Goal: Communication & Community: Answer question/provide support

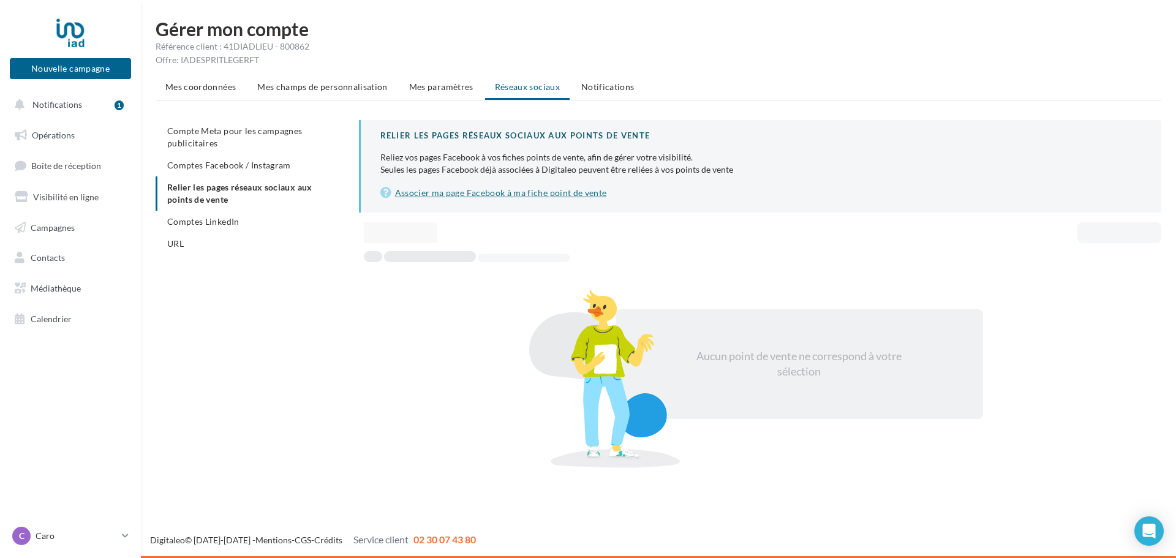
click at [510, 198] on link "Associer ma page Facebook à ma fiche point de vente" at bounding box center [760, 193] width 761 height 15
click at [444, 191] on link "Associer ma page Facebook à ma fiche point de vente" at bounding box center [760, 193] width 761 height 15
click at [539, 195] on link "Associer ma page Facebook à ma fiche point de vente" at bounding box center [760, 193] width 761 height 15
click at [205, 161] on span "Comptes Facebook / Instagram" at bounding box center [229, 165] width 124 height 10
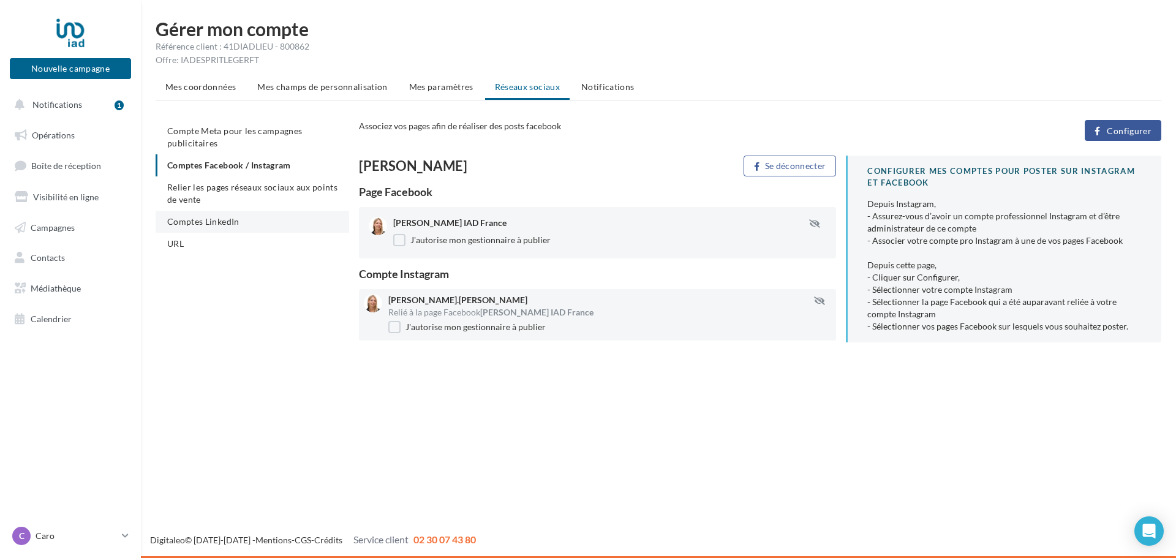
click at [179, 220] on span "Comptes LinkedIn" at bounding box center [203, 221] width 72 height 10
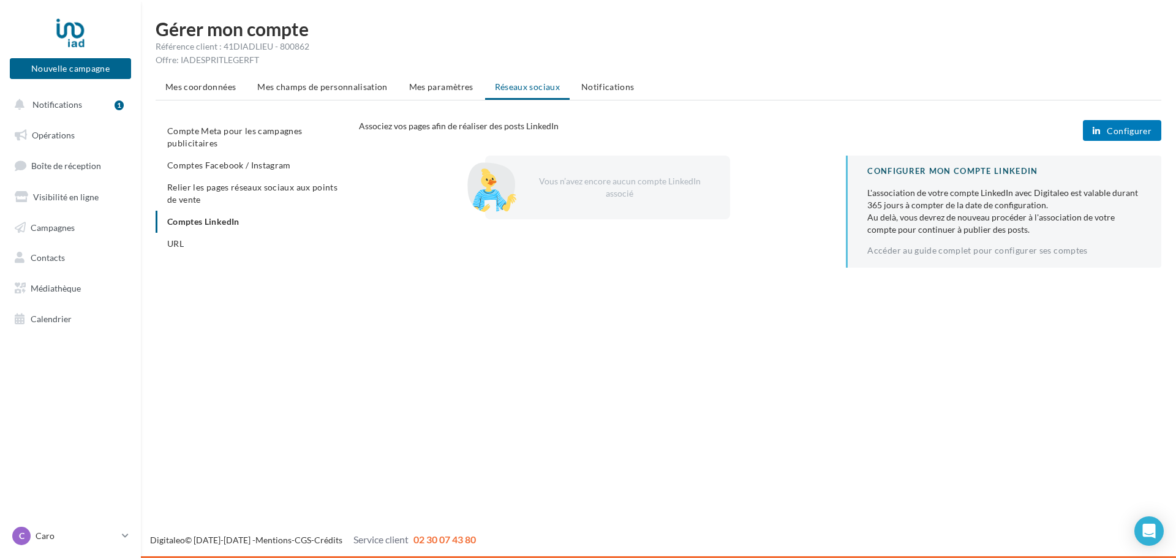
click at [1153, 129] on button "Configurer" at bounding box center [1122, 130] width 78 height 21
click at [174, 240] on span "URL" at bounding box center [175, 243] width 17 height 10
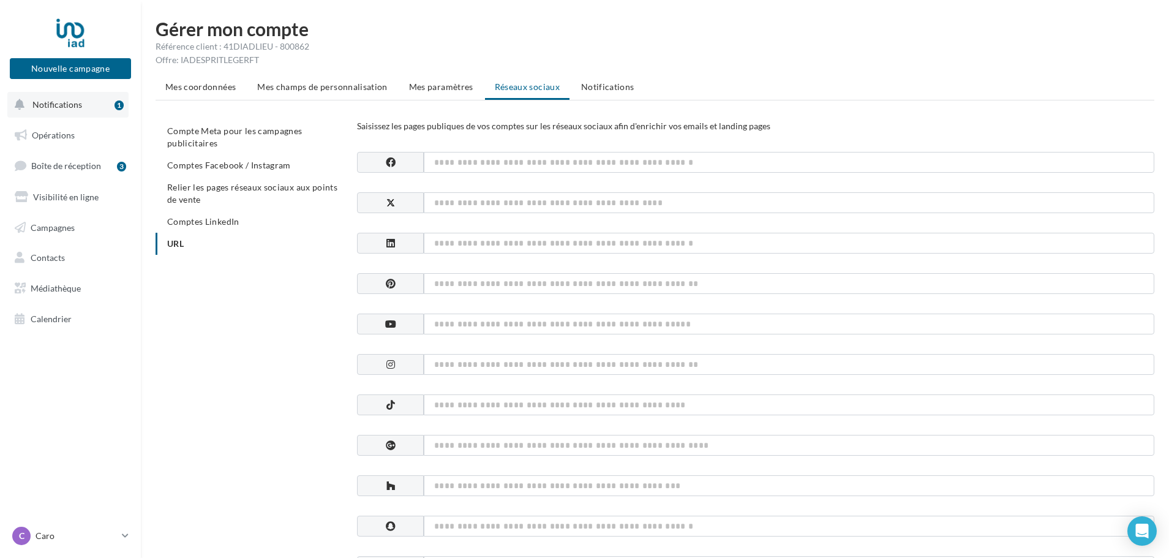
click at [52, 110] on button "Notifications 1" at bounding box center [67, 105] width 121 height 26
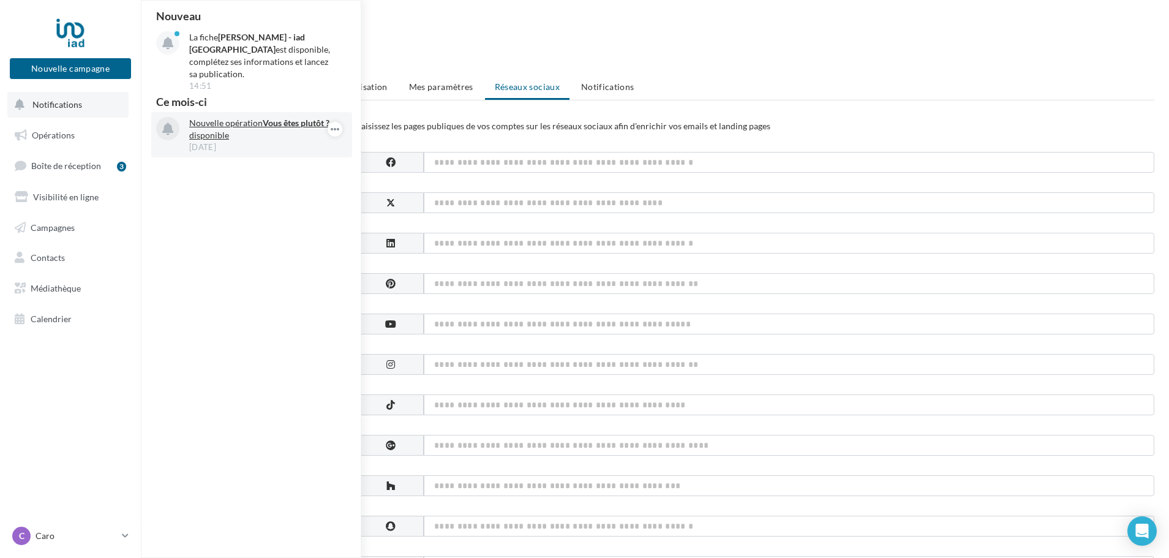
click at [230, 117] on p "Nouvelle opération Vous êtes plutôt ? disponible" at bounding box center [260, 129] width 142 height 24
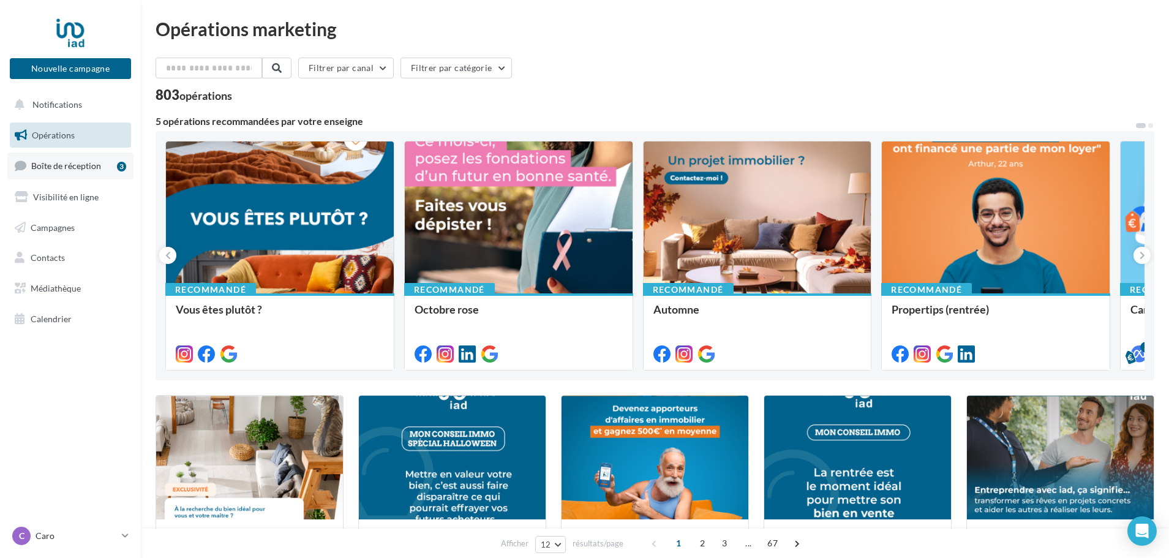
click at [75, 169] on span "Boîte de réception" at bounding box center [66, 165] width 70 height 10
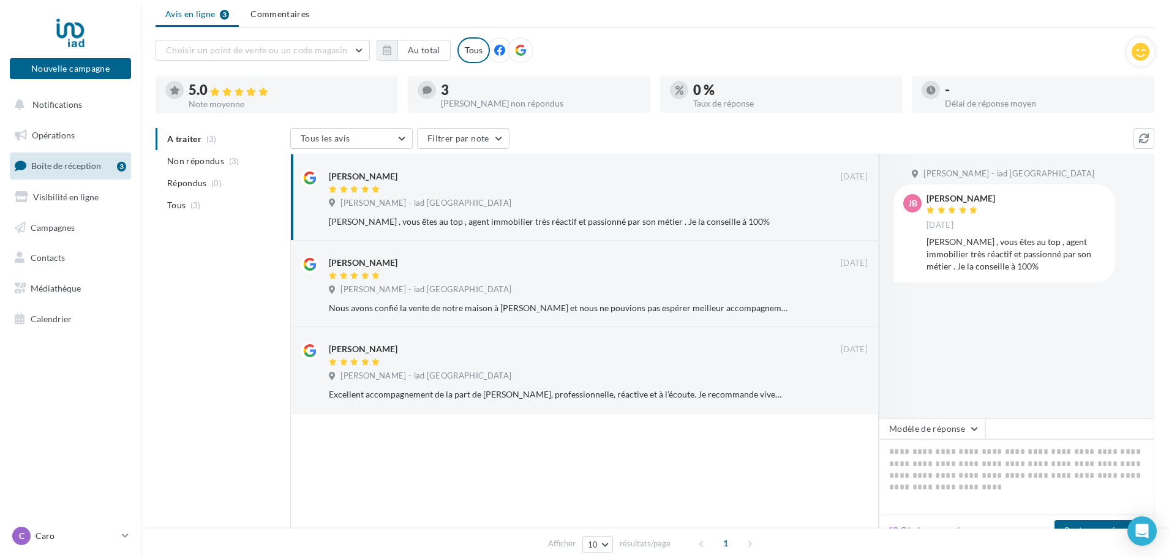
scroll to position [61, 0]
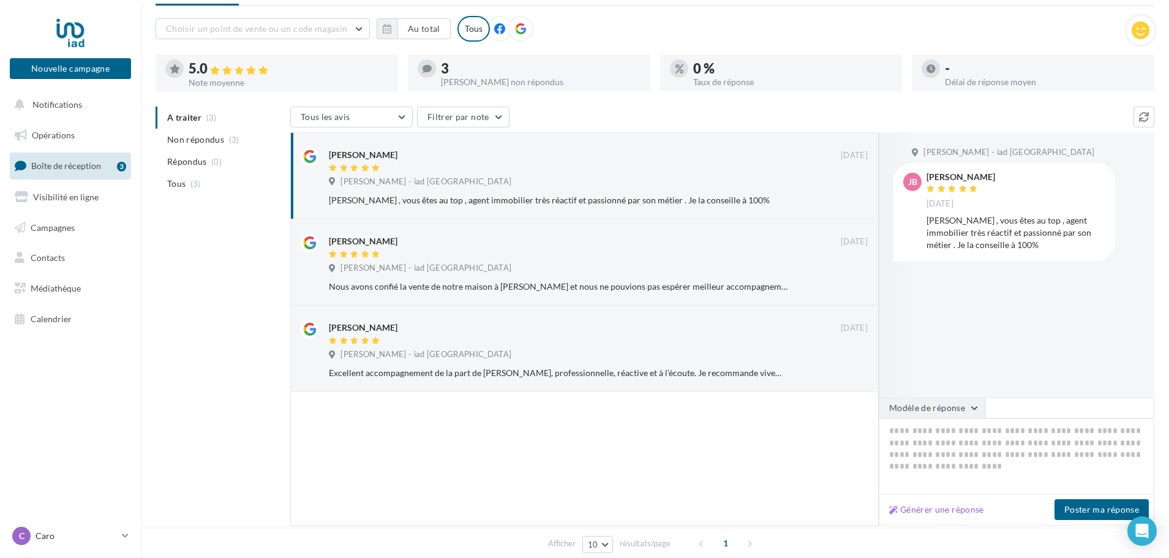
click at [975, 410] on button "Modèle de réponse" at bounding box center [932, 407] width 107 height 21
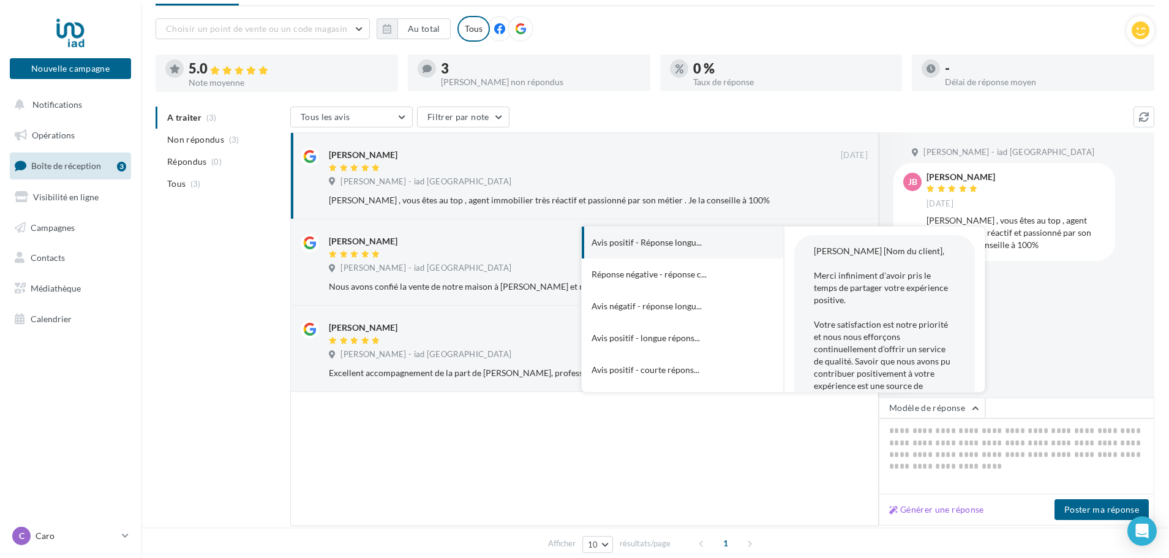
scroll to position [0, 0]
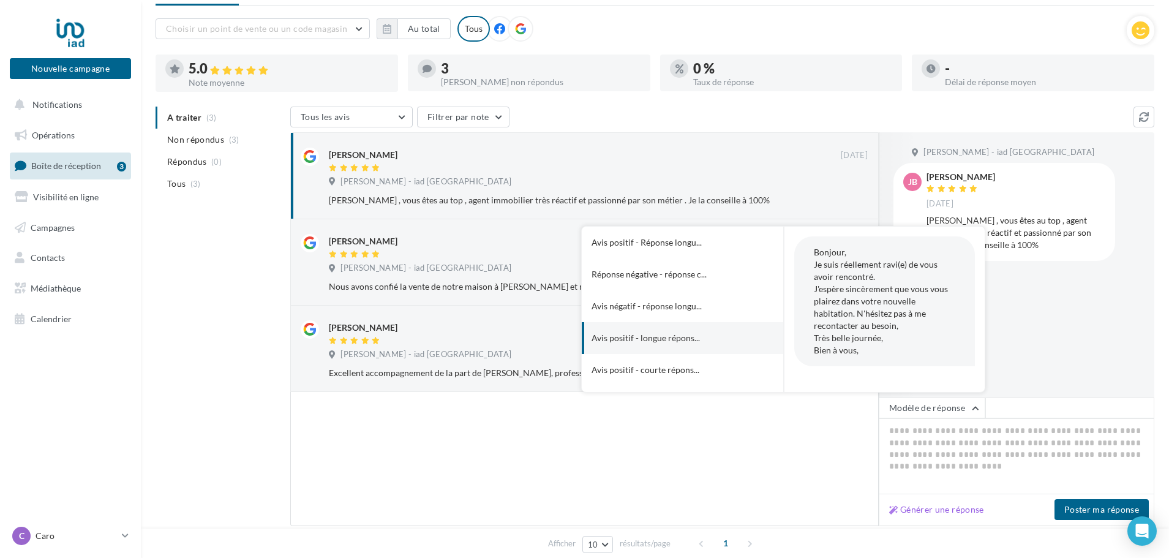
click at [879, 270] on div "Bonjour, Je suis réellement ravi(e) de vous avoir rencontré. J'espère sincèreme…" at bounding box center [884, 301] width 181 height 130
click at [708, 337] on button "Avis positif - longue répons..." at bounding box center [666, 338] width 168 height 32
type textarea "**********"
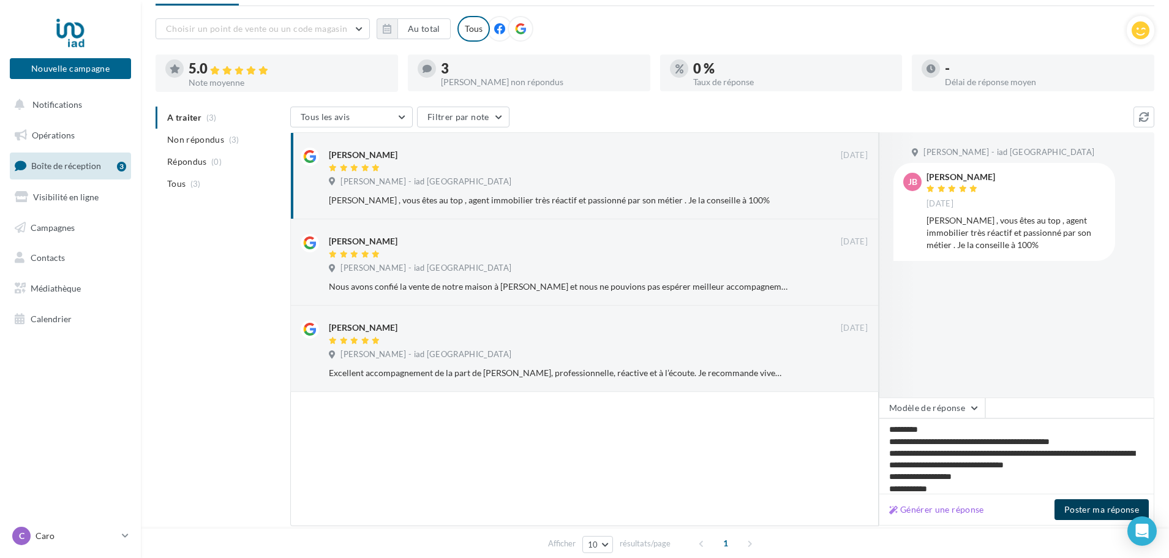
click at [1094, 520] on button "Poster ma réponse" at bounding box center [1102, 509] width 94 height 21
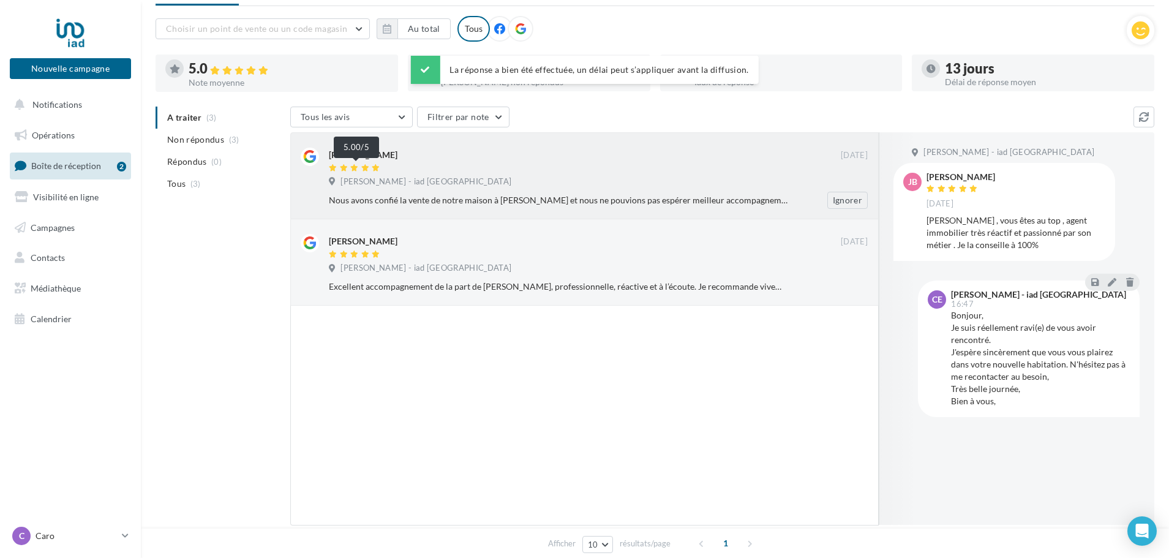
click at [375, 167] on icon at bounding box center [376, 167] width 9 height 7
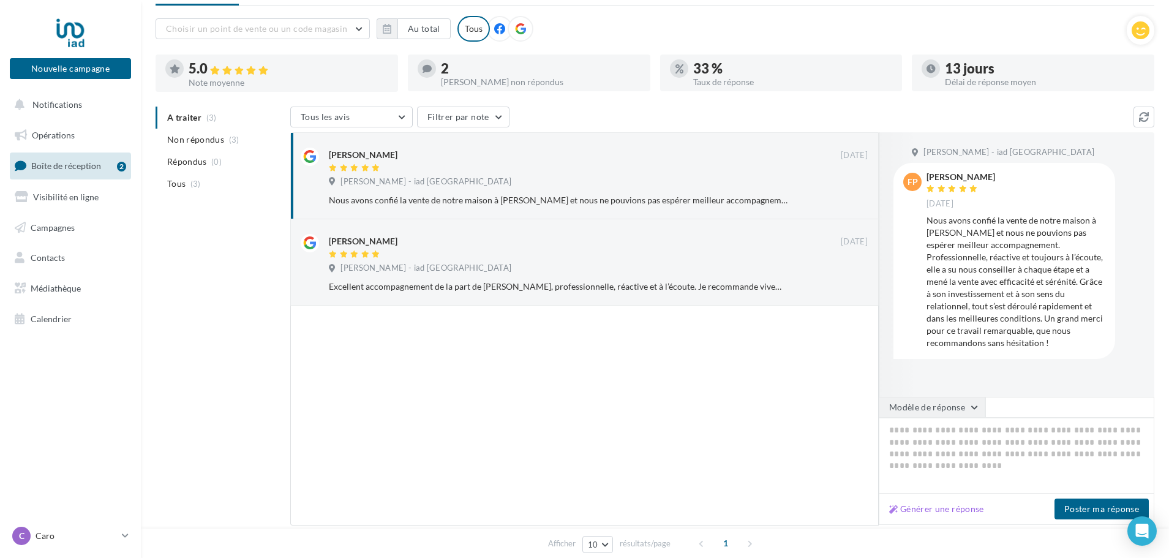
click at [917, 405] on button "Modèle de réponse" at bounding box center [932, 407] width 107 height 21
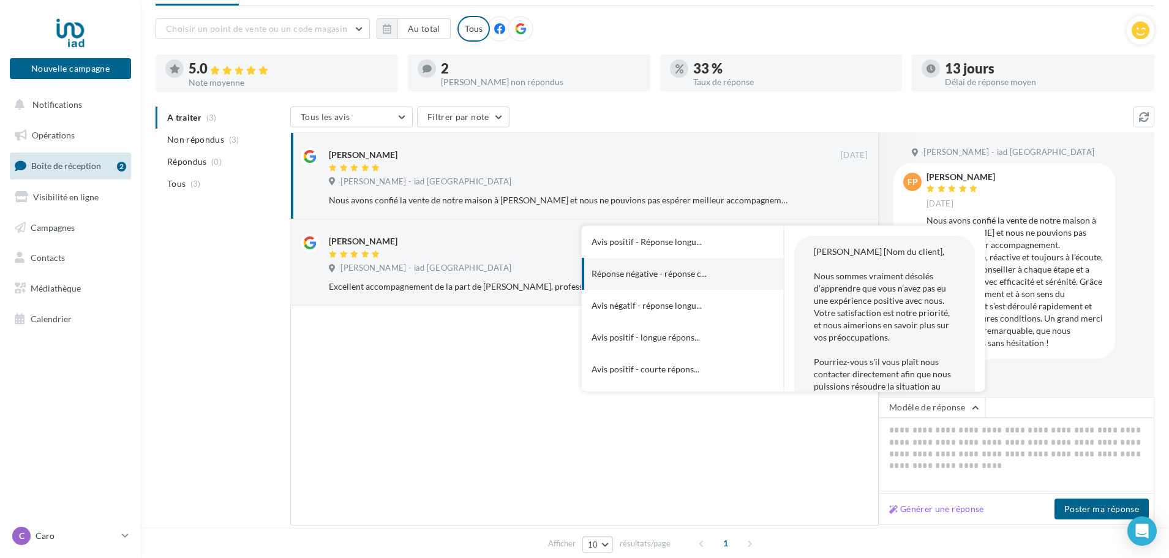
click at [684, 281] on button "Réponse négative - réponse c..." at bounding box center [666, 274] width 168 height 32
type textarea "**********"
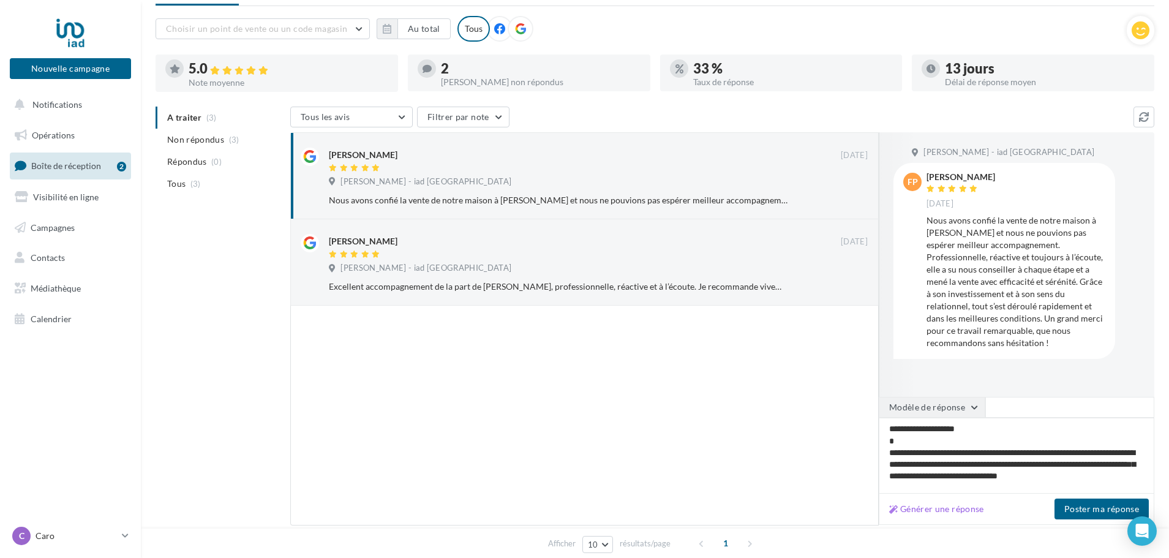
click at [969, 409] on button "Modèle de réponse" at bounding box center [932, 407] width 107 height 21
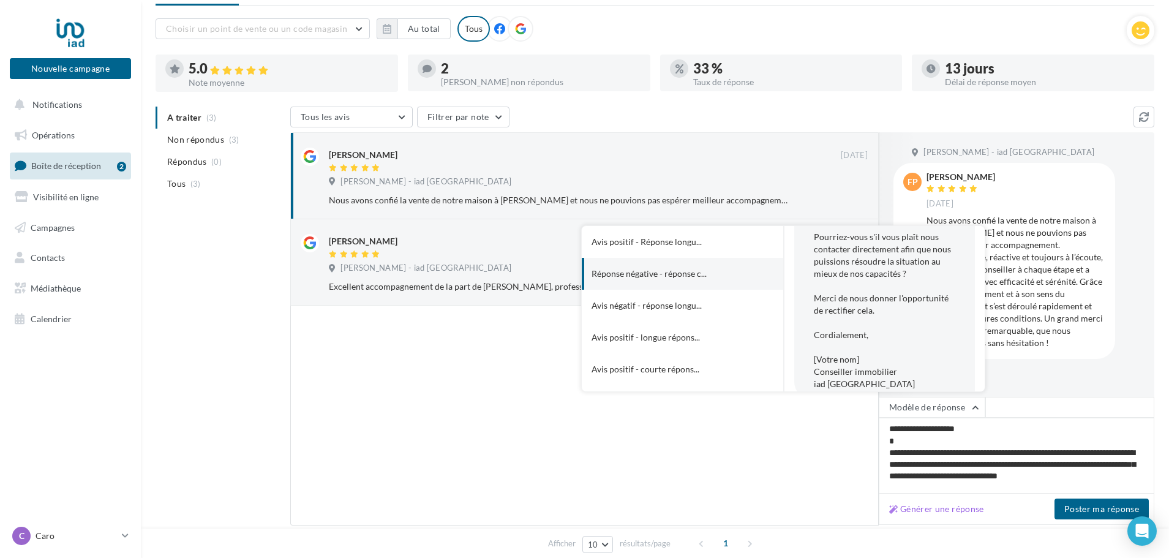
scroll to position [143, 0]
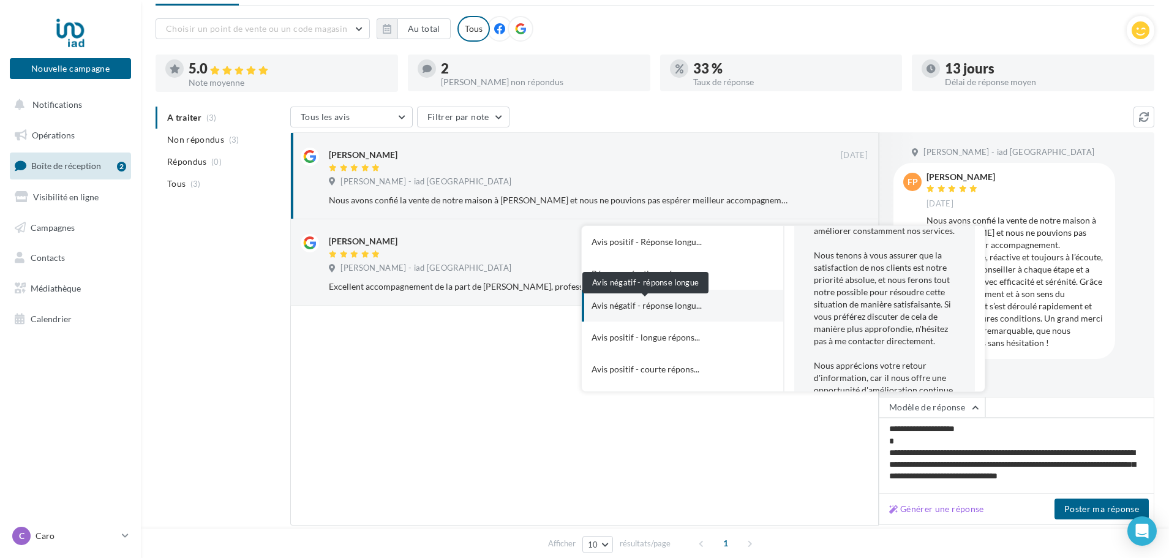
click at [684, 310] on span "Avis négatif - réponse longu..." at bounding box center [647, 305] width 110 height 12
type textarea "**********"
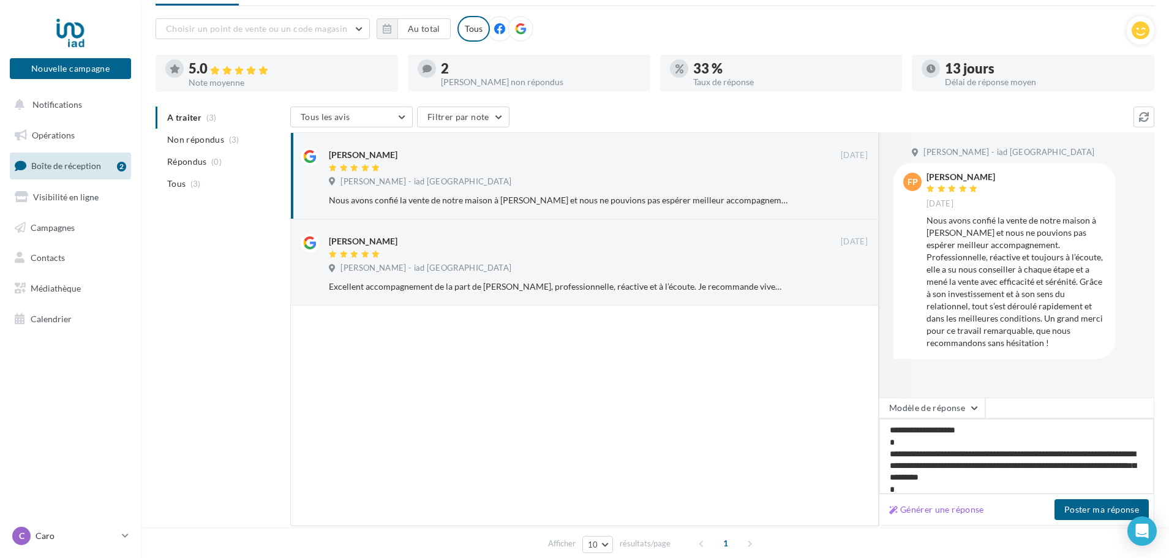
scroll to position [0, 0]
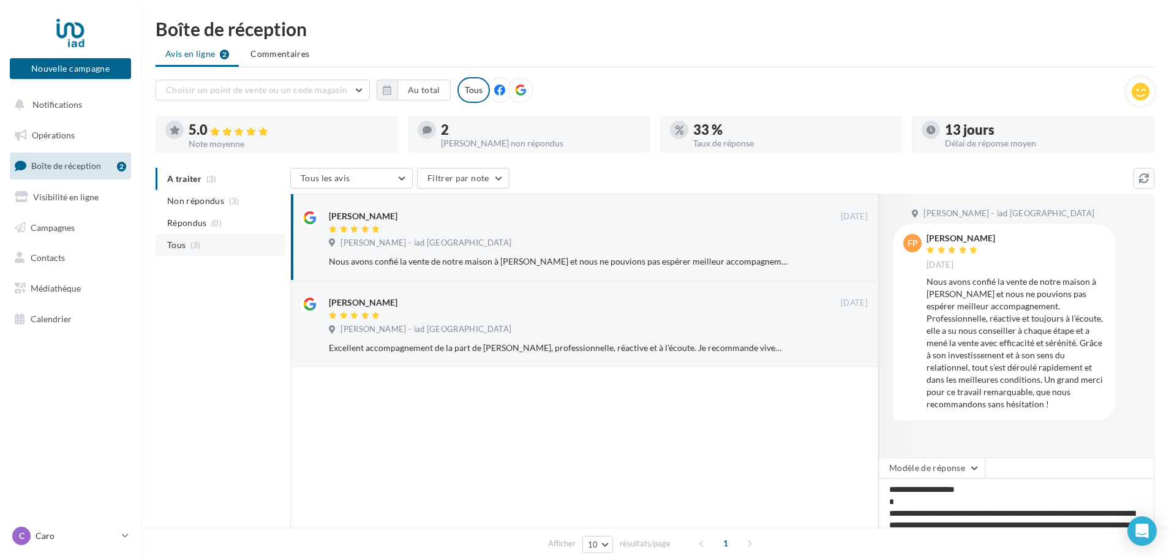
click at [190, 244] on span "(3)" at bounding box center [195, 245] width 10 height 10
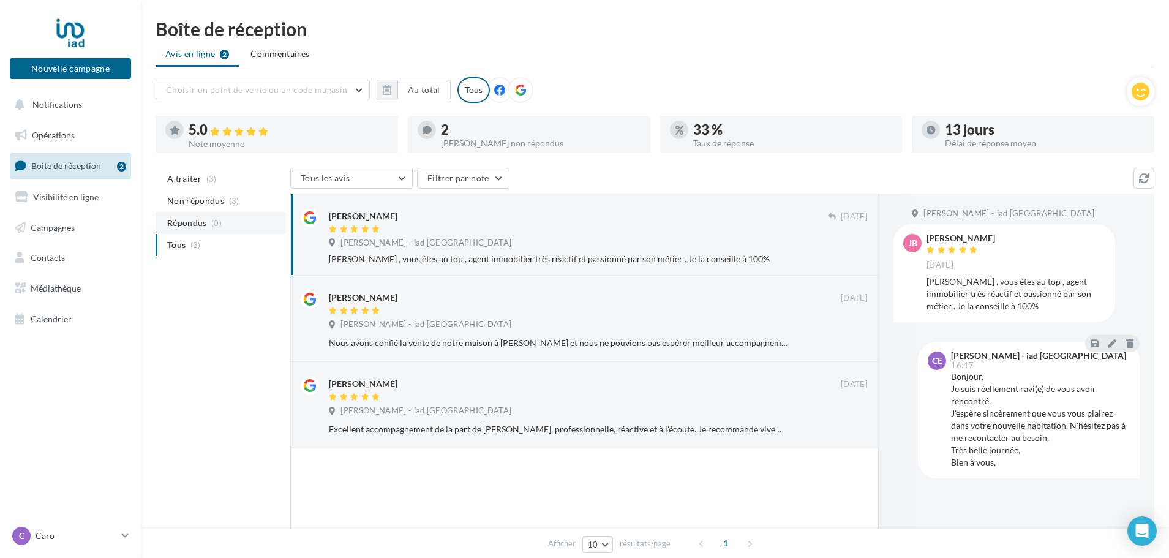
click at [189, 231] on li "Répondus (0)" at bounding box center [221, 223] width 130 height 22
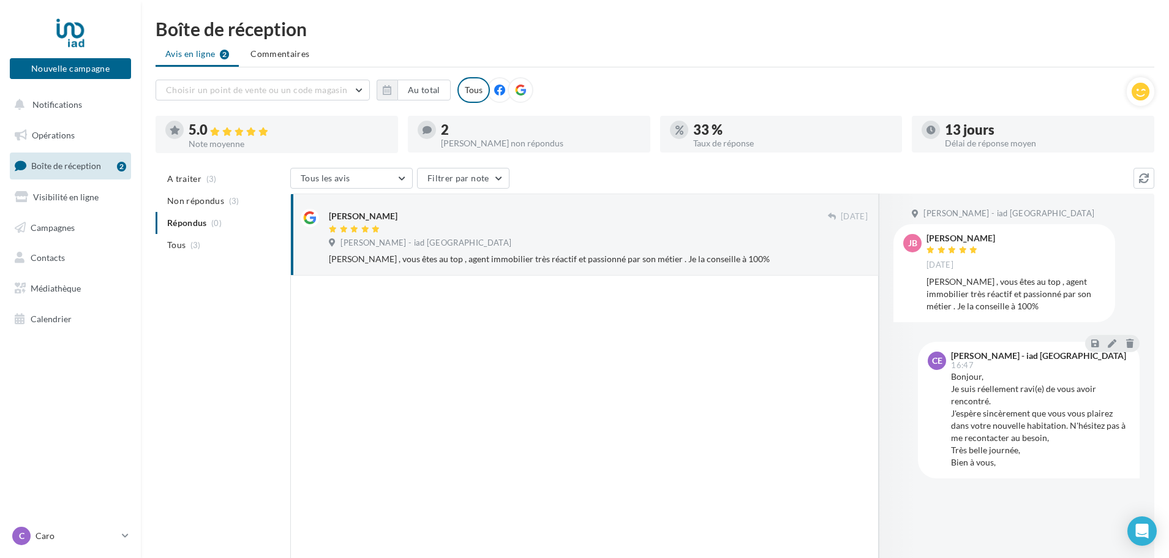
click at [453, 248] on div "[PERSON_NAME] - iad [GEOGRAPHIC_DATA]" at bounding box center [422, 243] width 187 height 11
click at [200, 183] on span "A traiter" at bounding box center [184, 179] width 34 height 12
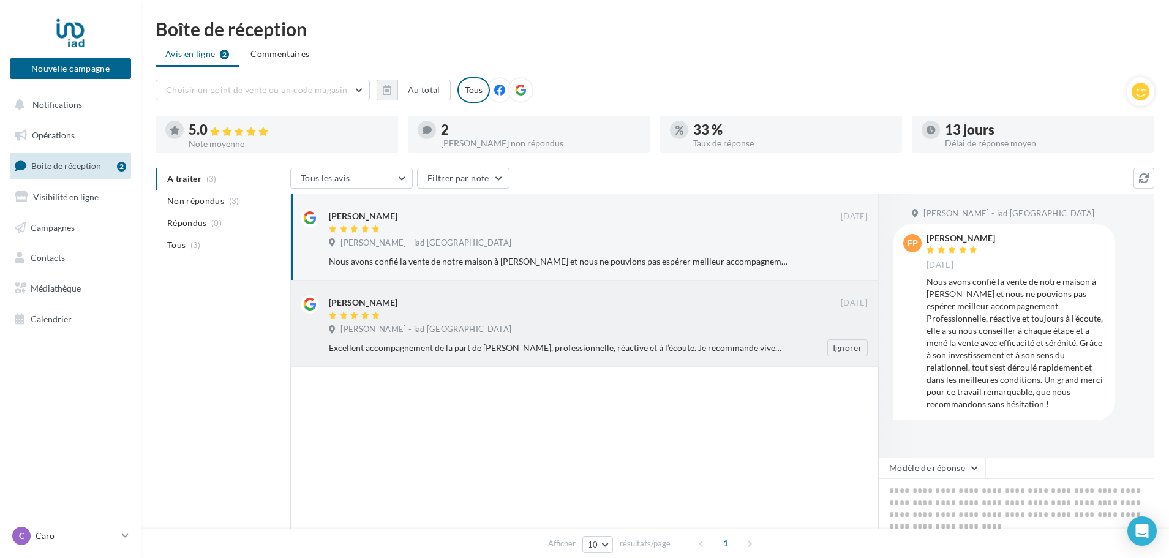
click at [508, 340] on div "Excellent accompagnement de la part de Caroline Eynard, professionnelle, réacti…" at bounding box center [603, 347] width 549 height 17
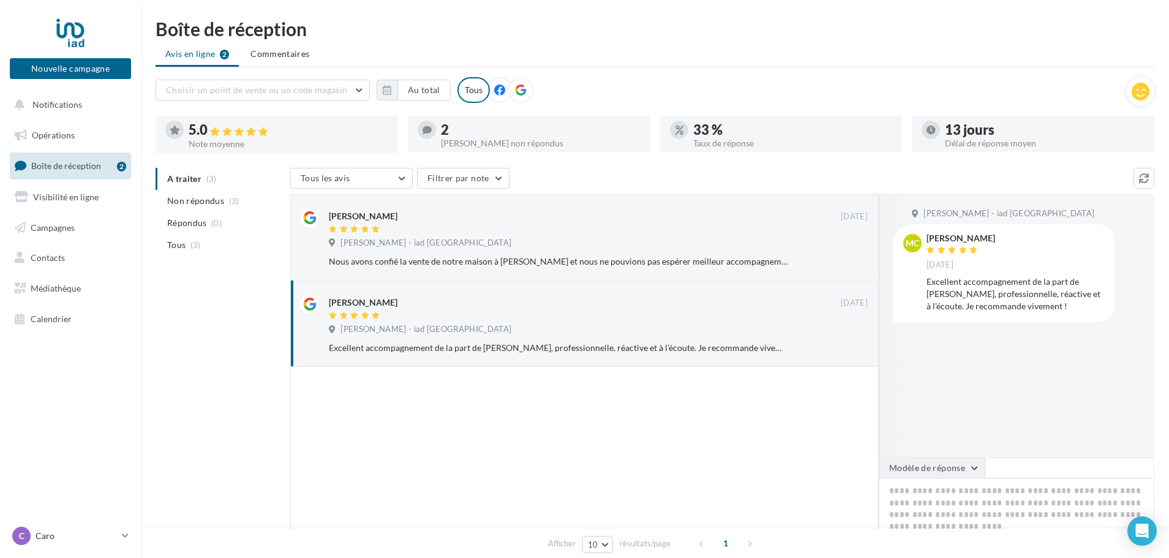
click at [954, 469] on button "Modèle de réponse" at bounding box center [932, 467] width 107 height 21
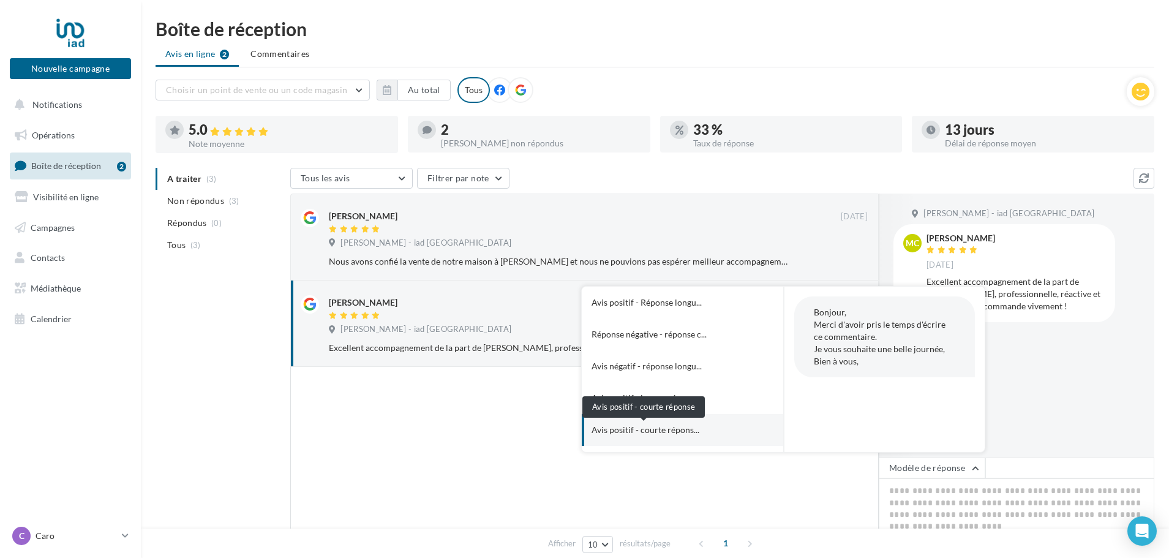
click at [661, 436] on span "Avis positif - courte répons..." at bounding box center [646, 430] width 108 height 12
type textarea "**********"
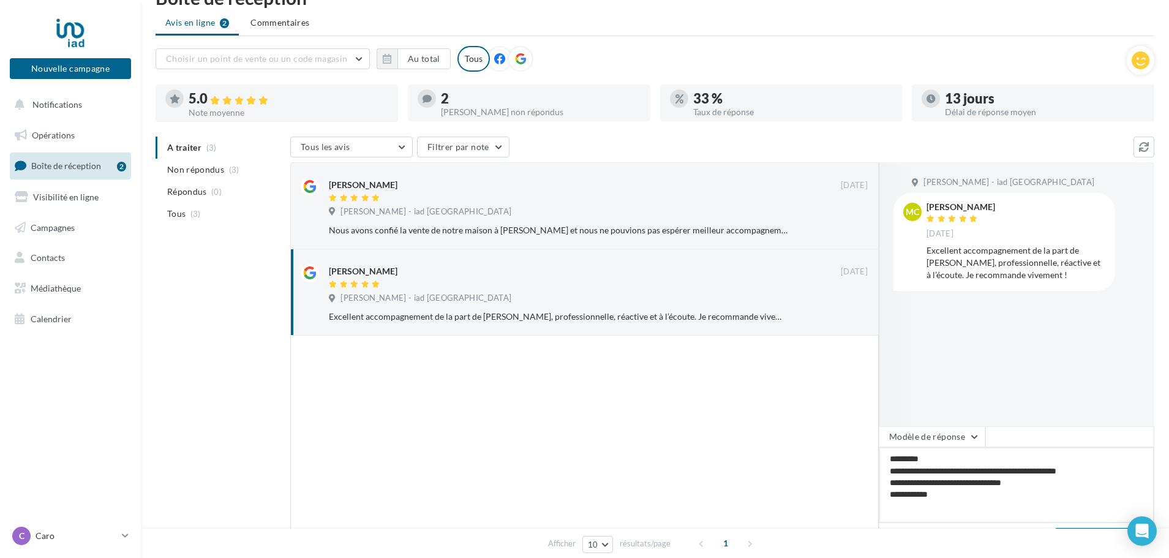
scroll to position [61, 0]
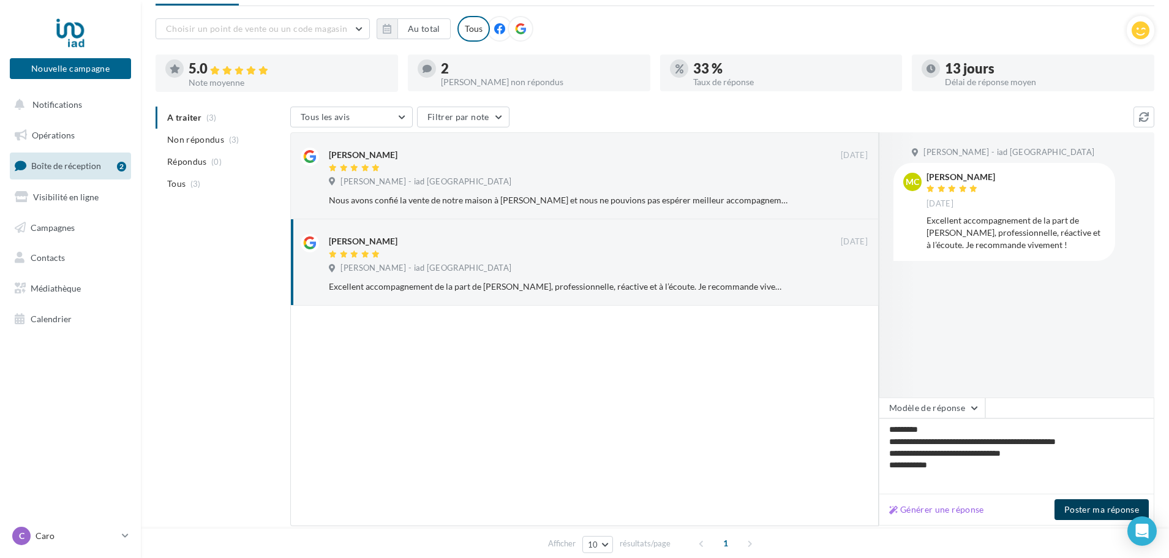
click at [1093, 515] on button "Poster ma réponse" at bounding box center [1102, 509] width 94 height 21
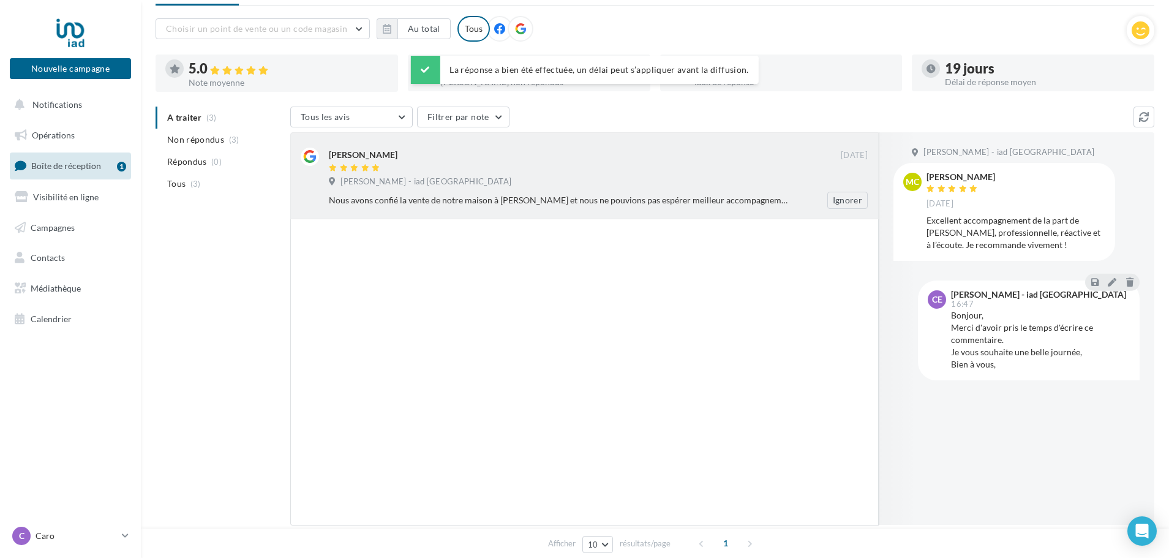
click at [399, 194] on div "Nous avons confié la vente de notre maison à Mme Eynard et nous ne pouvions pas…" at bounding box center [558, 200] width 459 height 12
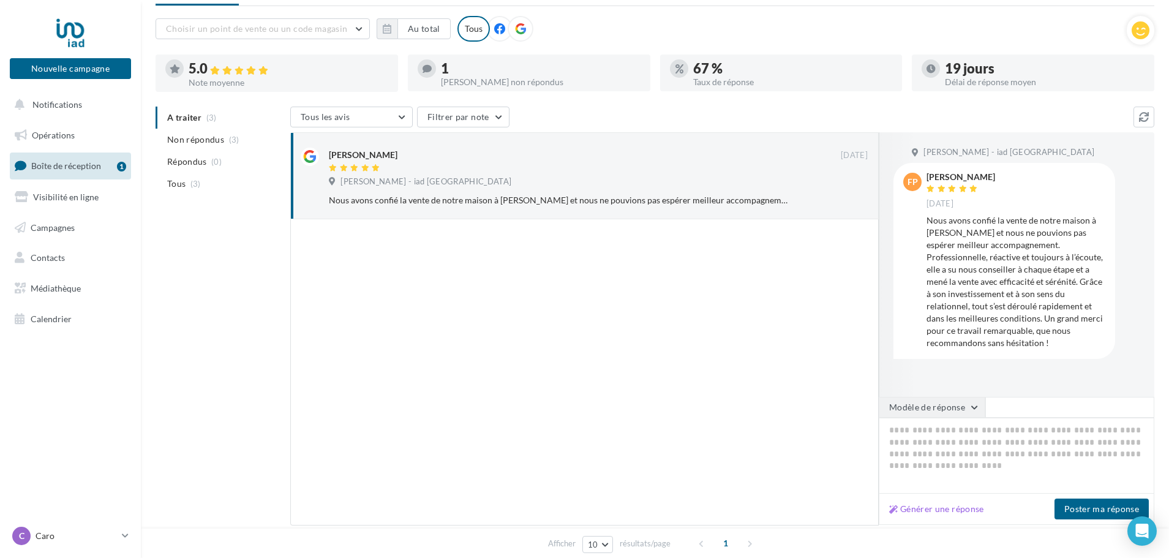
click at [966, 408] on button "Modèle de réponse" at bounding box center [932, 407] width 107 height 21
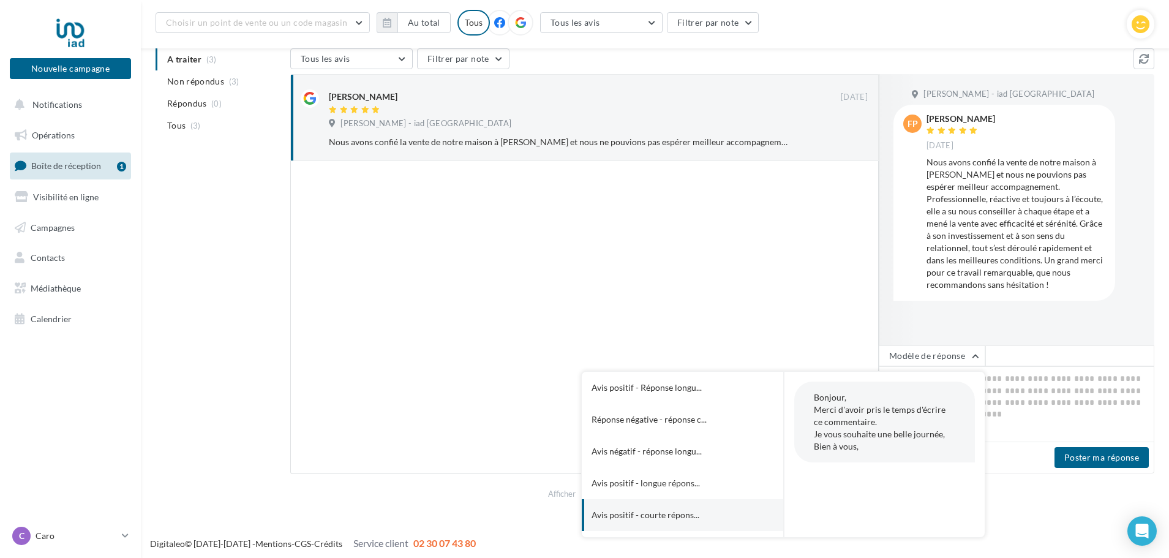
scroll to position [130, 0]
click at [705, 511] on button "Avis positif - courte répons..." at bounding box center [666, 515] width 168 height 32
type textarea "**********"
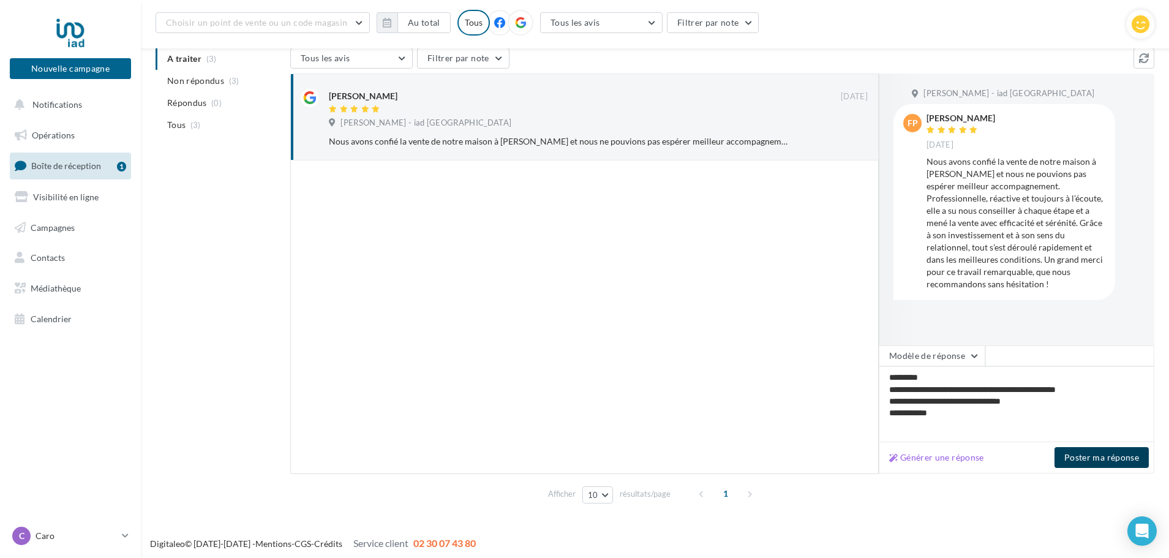
click at [1107, 459] on button "Poster ma réponse" at bounding box center [1102, 457] width 94 height 21
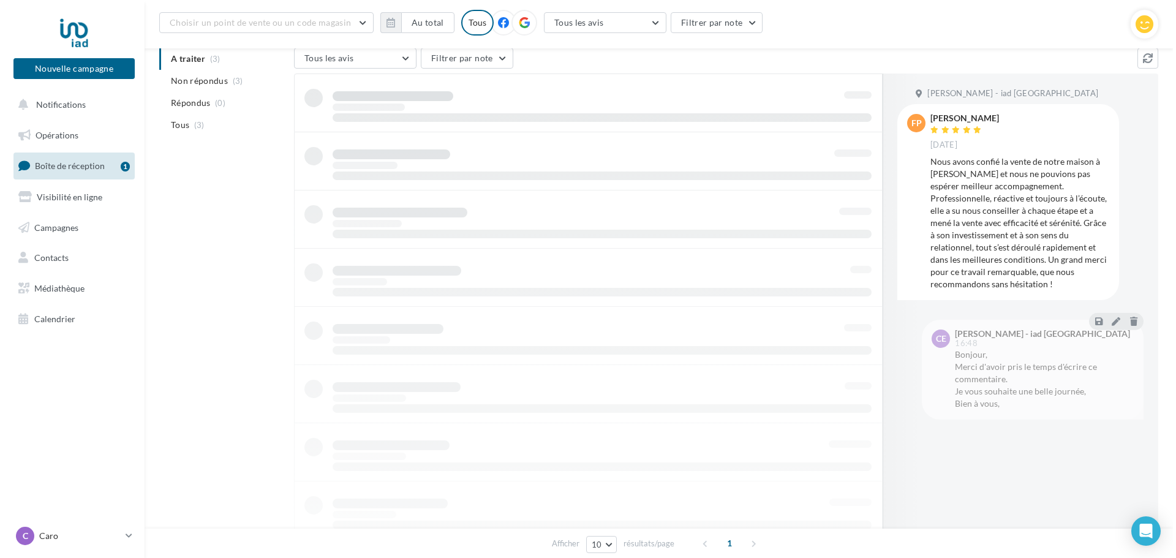
scroll to position [0, 0]
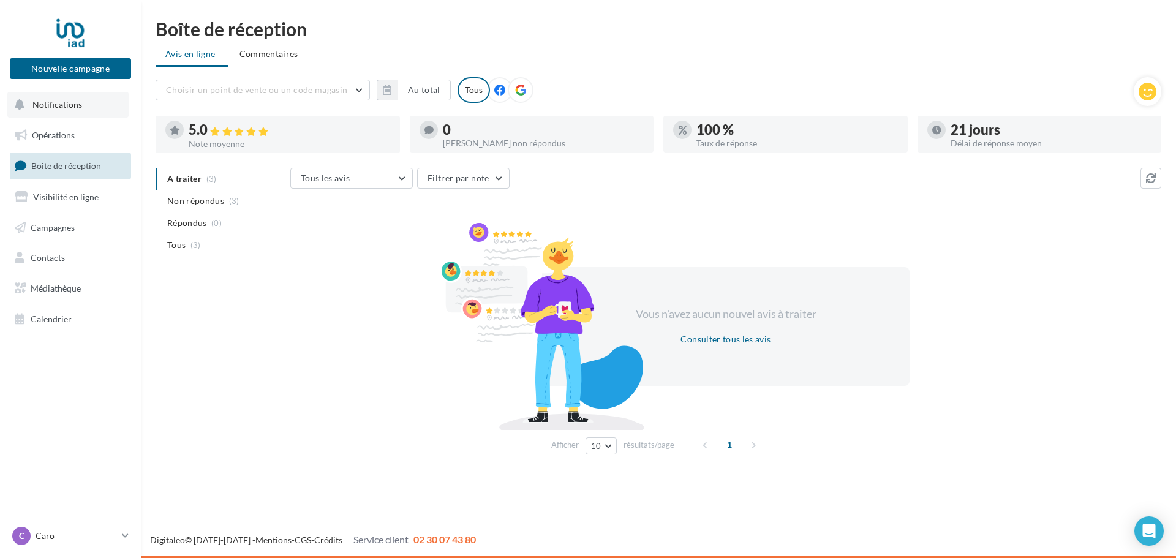
click at [70, 107] on span "Notifications" at bounding box center [57, 104] width 50 height 10
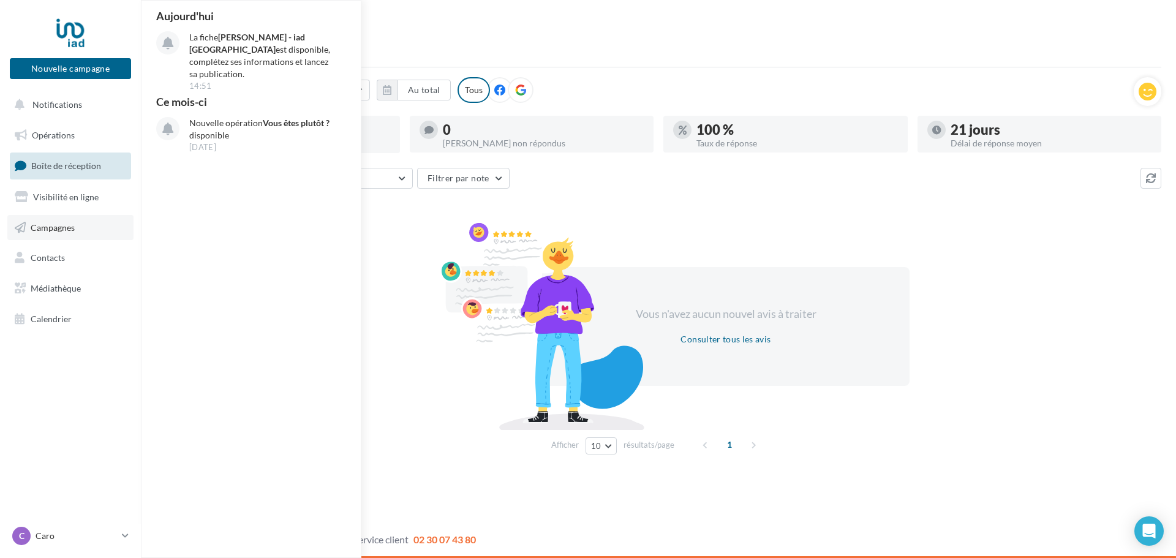
click at [77, 225] on link "Campagnes" at bounding box center [70, 228] width 126 height 26
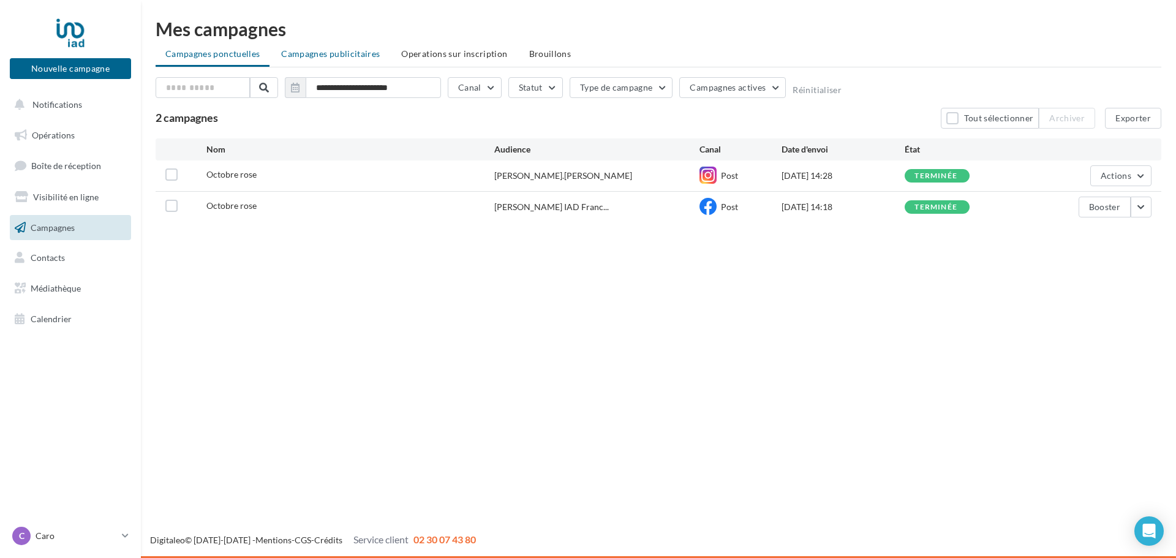
click at [321, 57] on span "Campagnes publicitaires" at bounding box center [330, 53] width 99 height 10
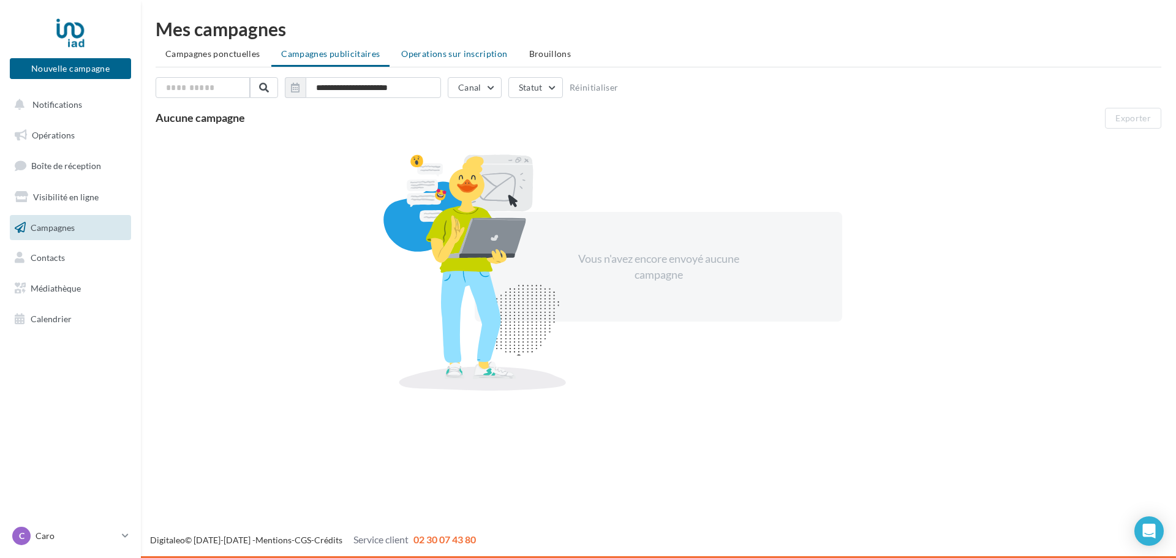
click at [444, 56] on span "Operations sur inscription" at bounding box center [454, 53] width 106 height 10
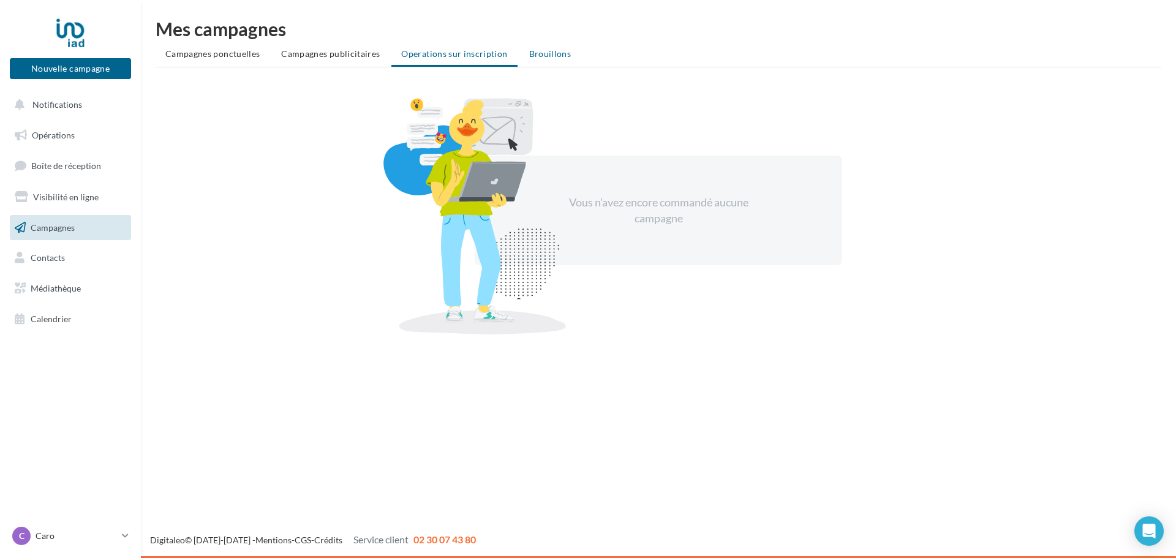
click at [548, 59] on li "Brouillons" at bounding box center [550, 54] width 62 height 22
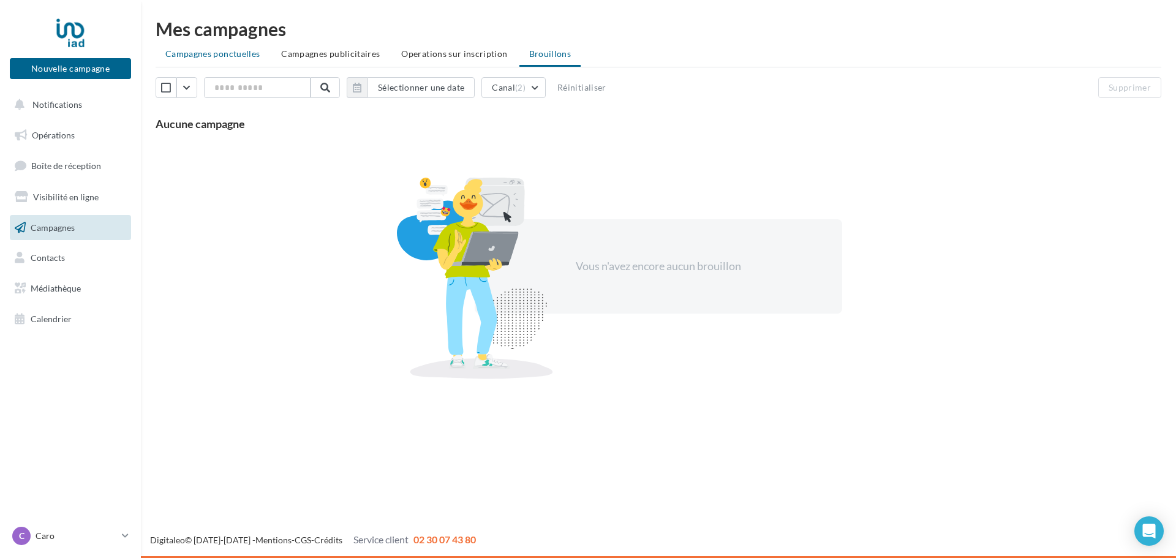
click at [202, 61] on li "Campagnes ponctuelles" at bounding box center [213, 54] width 114 height 22
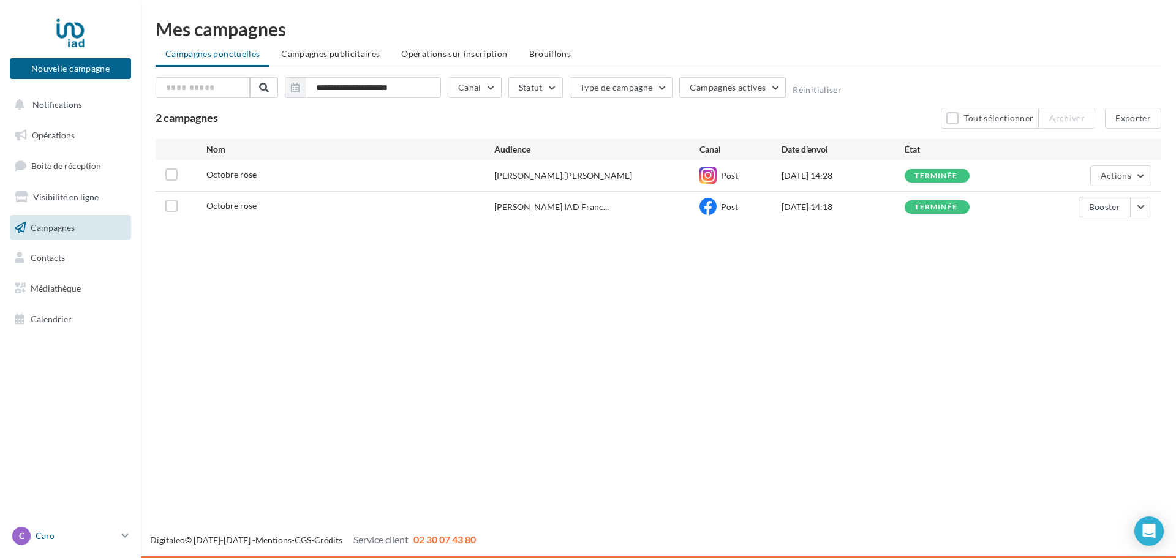
click at [118, 538] on link "C Caro [EMAIL_ADDRESS][PERSON_NAME][DOMAIN_NAME]" at bounding box center [70, 535] width 121 height 23
click at [79, 293] on span "Médiathèque" at bounding box center [56, 288] width 50 height 10
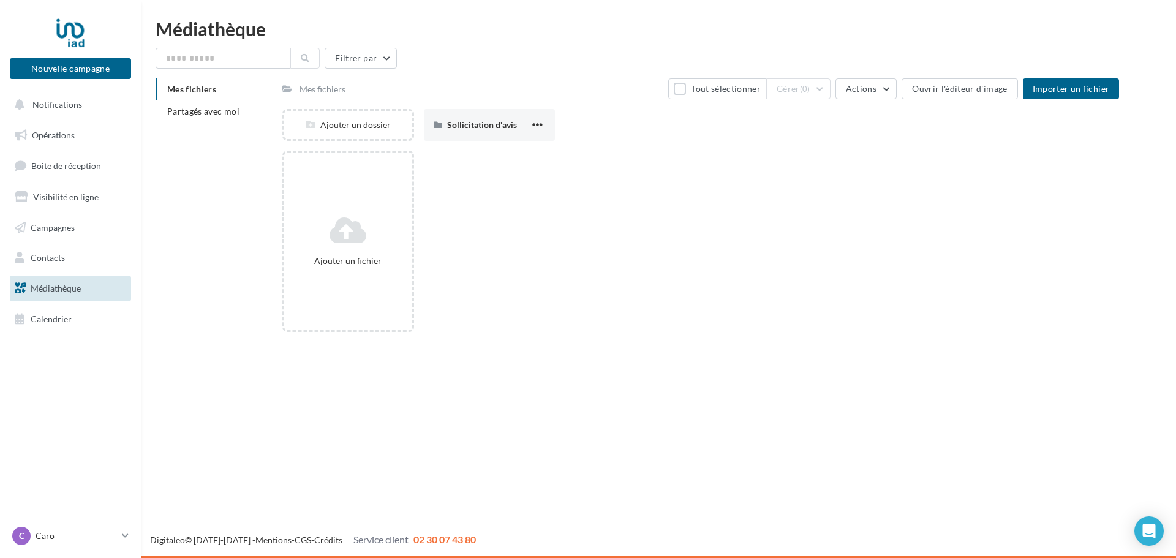
click at [50, 148] on ul "Opérations Boîte de réception Visibilité en ligne Campagnes Contacts Médiathèqu…" at bounding box center [70, 227] width 131 height 219
click at [48, 142] on link "Opérations" at bounding box center [70, 135] width 126 height 26
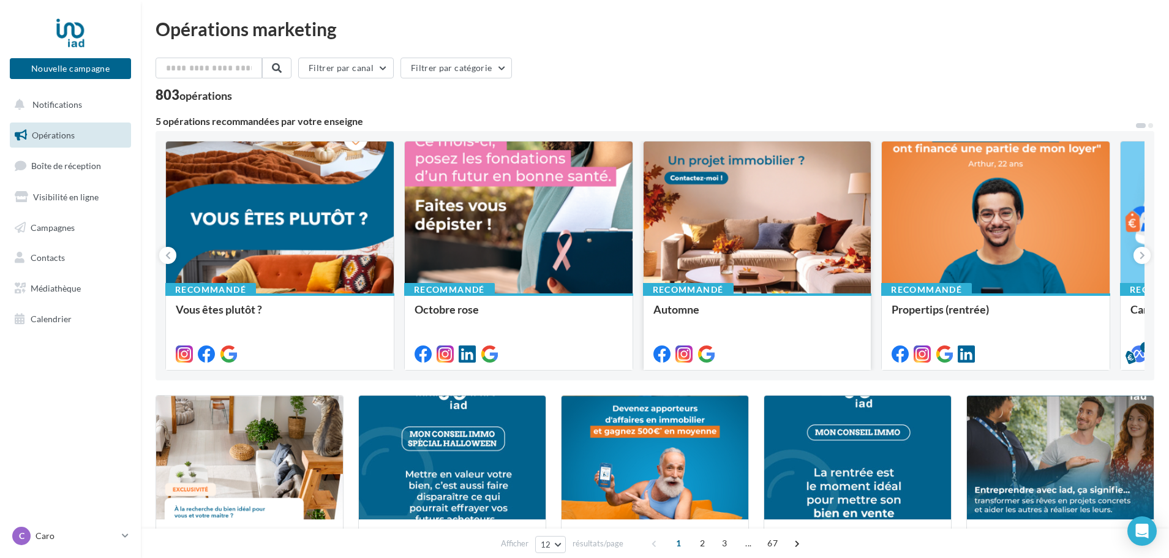
click at [782, 206] on div at bounding box center [758, 217] width 228 height 153
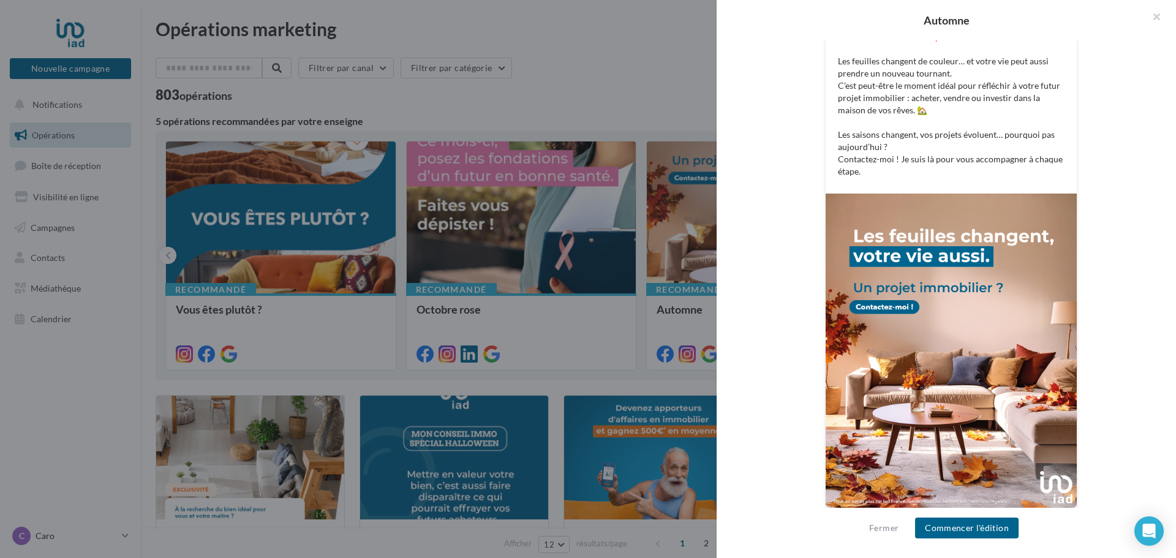
scroll to position [277, 0]
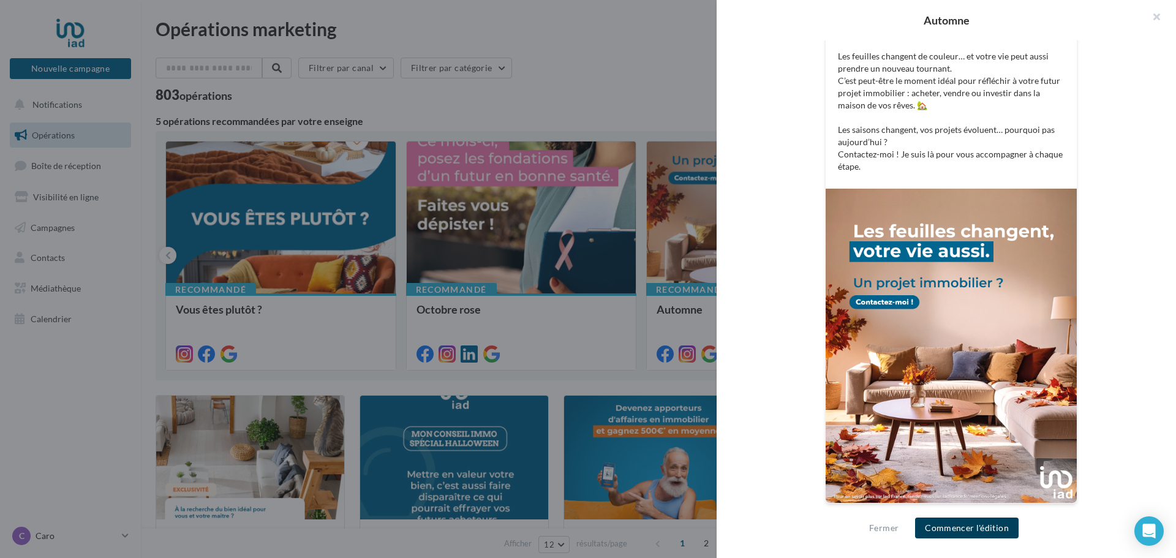
click at [959, 527] on button "Commencer l'édition" at bounding box center [966, 527] width 103 height 21
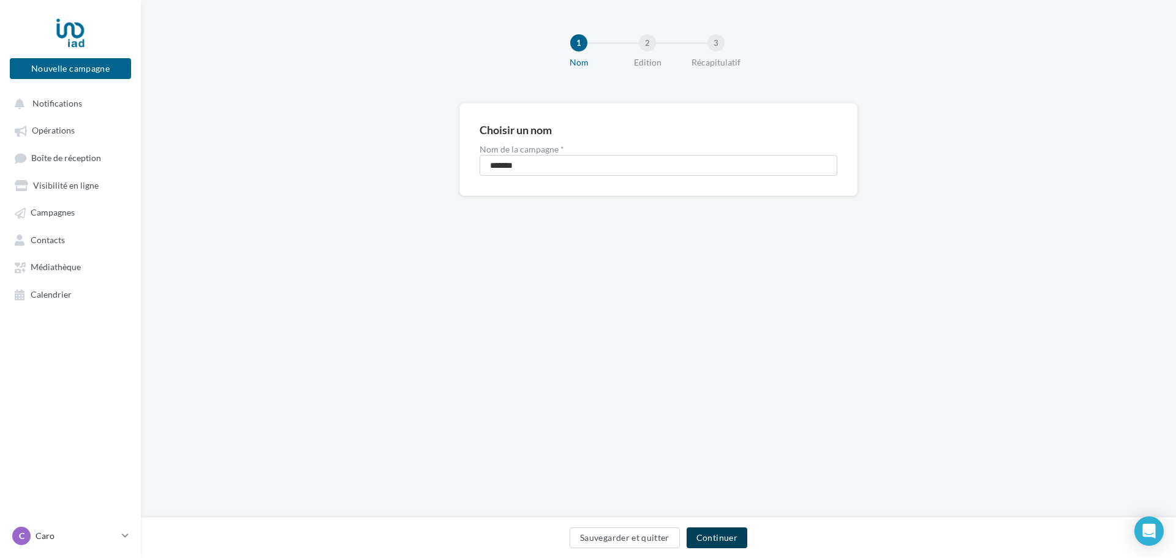
click at [713, 540] on button "Continuer" at bounding box center [717, 537] width 61 height 21
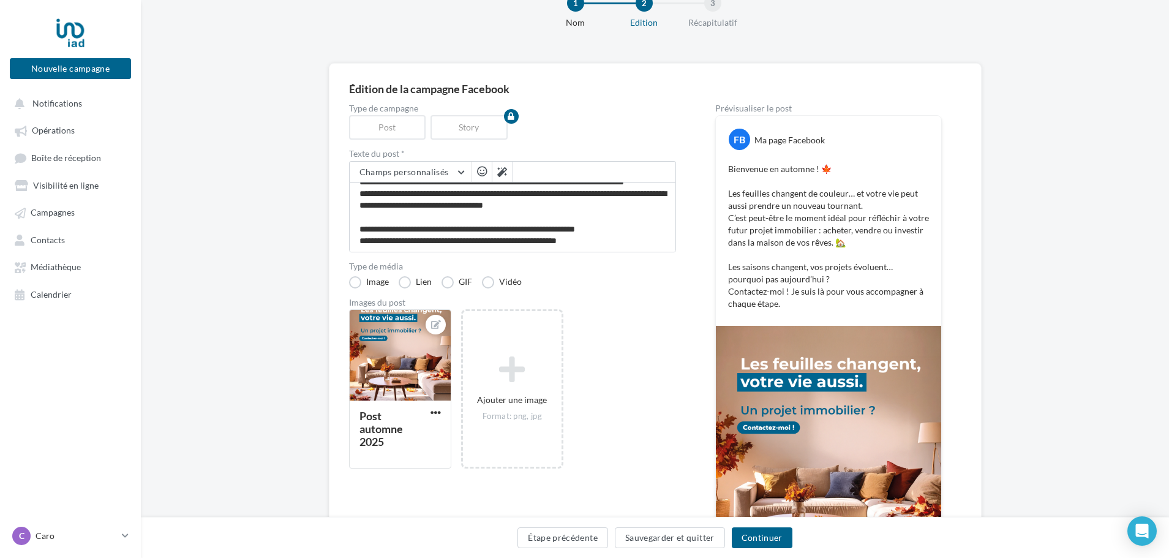
scroll to position [61, 0]
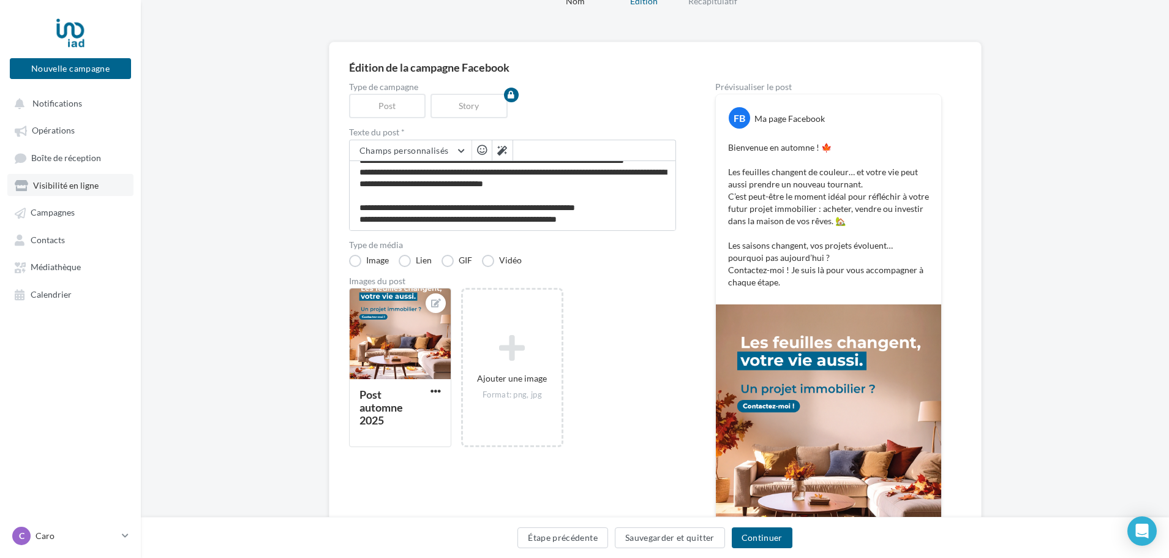
click at [77, 184] on span "Visibilité en ligne" at bounding box center [66, 185] width 66 height 10
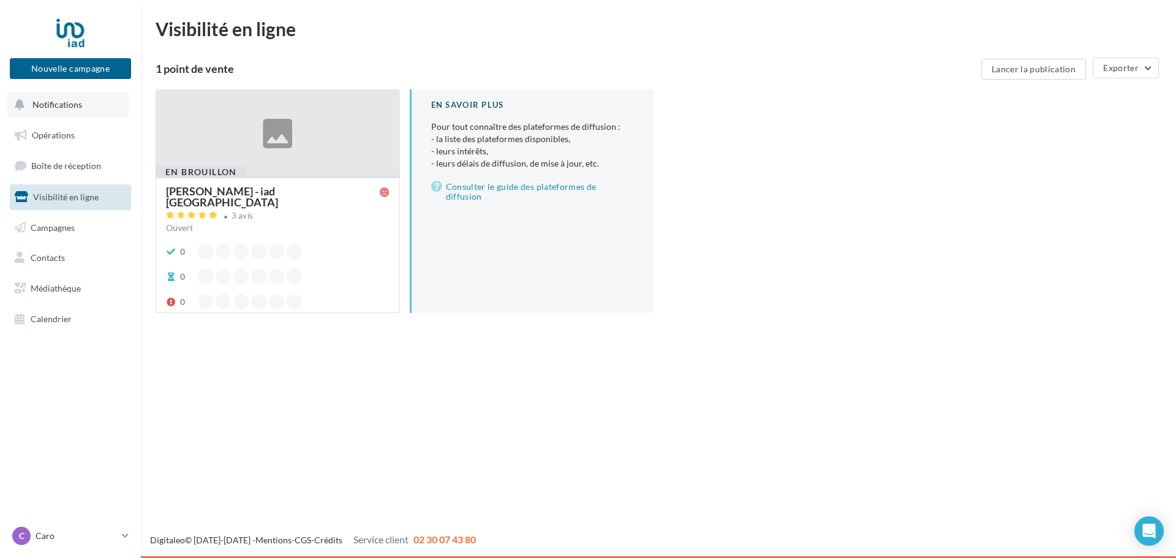
click at [64, 116] on button "Notifications" at bounding box center [67, 105] width 121 height 26
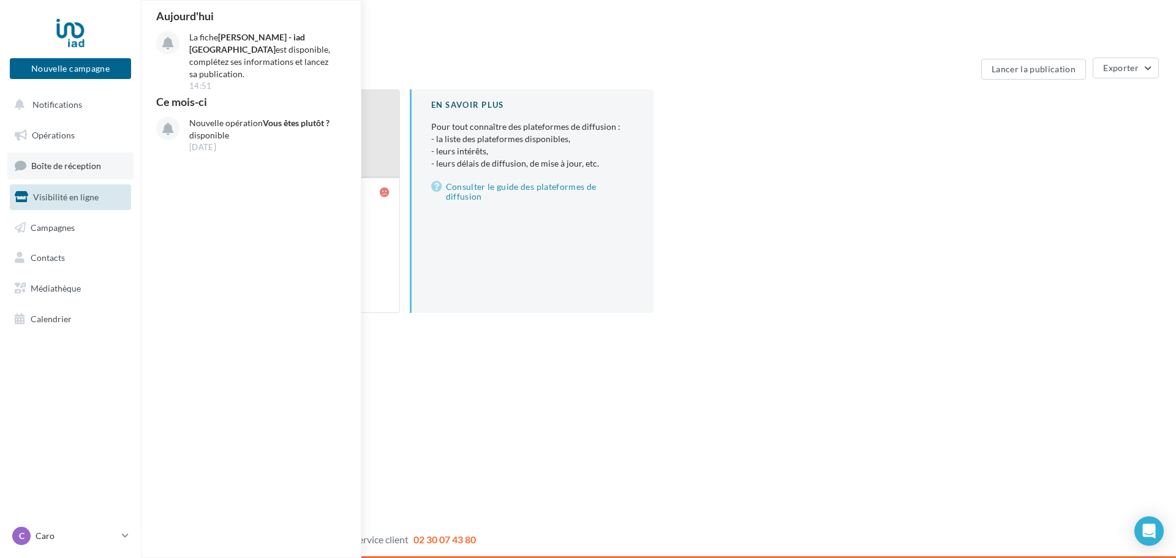
click at [38, 168] on span "Boîte de réception" at bounding box center [66, 165] width 70 height 10
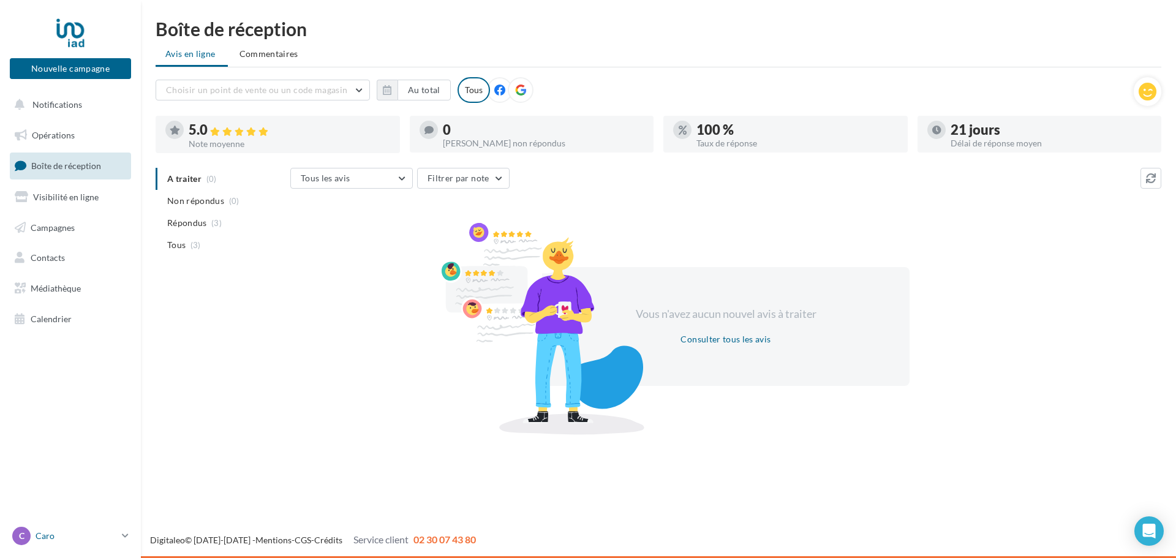
click at [124, 535] on icon at bounding box center [125, 535] width 7 height 10
click at [50, 232] on span "Campagnes" at bounding box center [53, 227] width 44 height 10
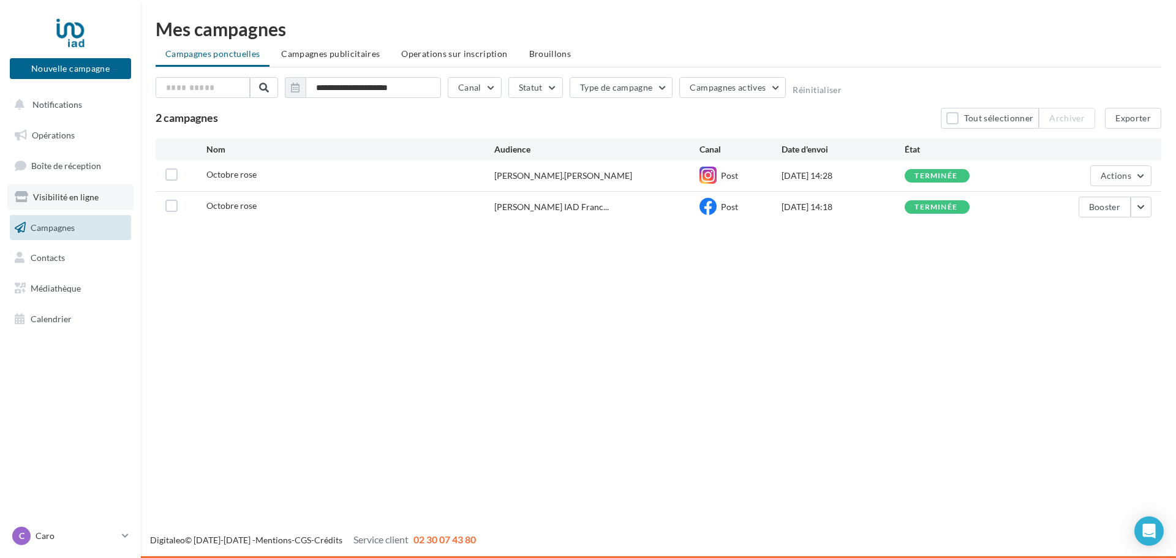
click at [55, 200] on span "Visibilité en ligne" at bounding box center [66, 197] width 66 height 10
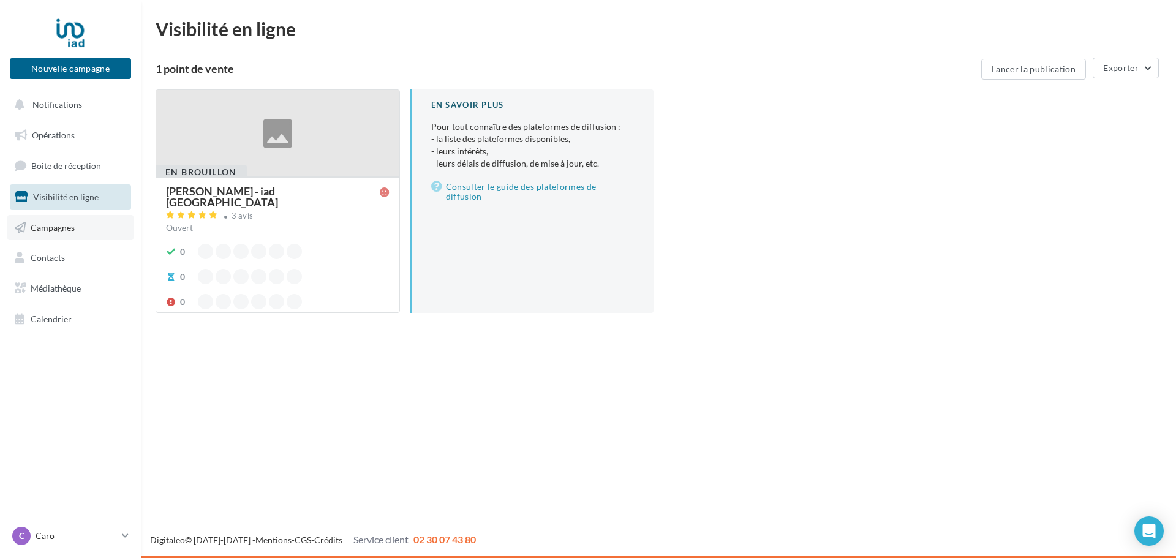
click at [45, 233] on link "Campagnes" at bounding box center [70, 228] width 126 height 26
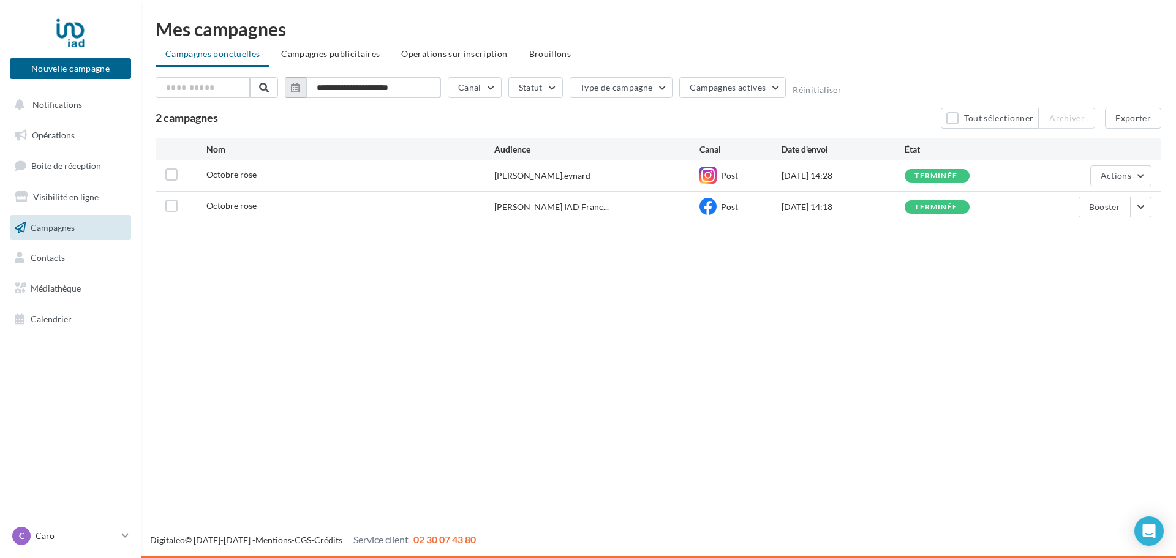
click at [360, 94] on input "**********" at bounding box center [373, 87] width 135 height 21
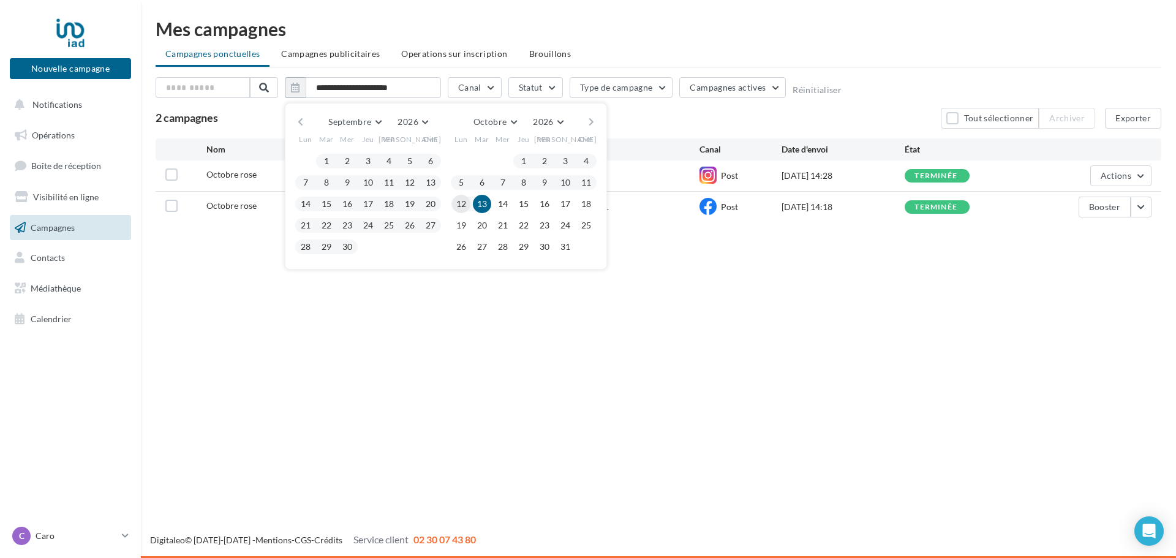
click at [455, 200] on button "12" at bounding box center [461, 204] width 18 height 18
click at [589, 204] on button "18" at bounding box center [586, 204] width 18 height 18
type input "**********"
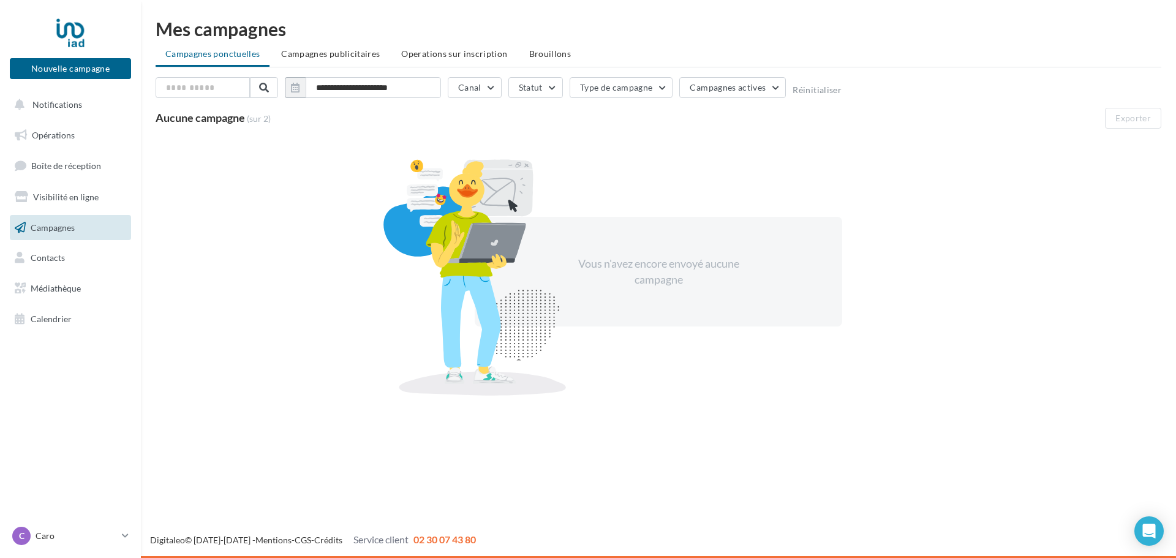
click at [241, 58] on ul "Campagnes ponctuelles Campagnes publicitaires Operations sur inscription [GEOGR…" at bounding box center [659, 55] width 1006 height 24
click at [74, 194] on span "Visibilité en ligne" at bounding box center [66, 197] width 66 height 10
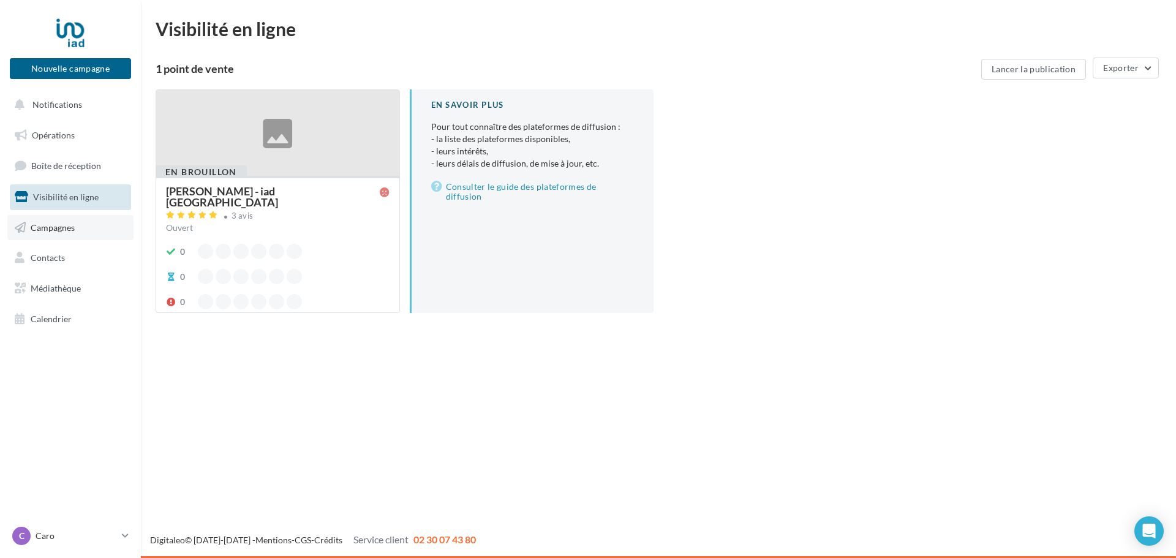
click at [48, 227] on span "Campagnes" at bounding box center [53, 227] width 44 height 10
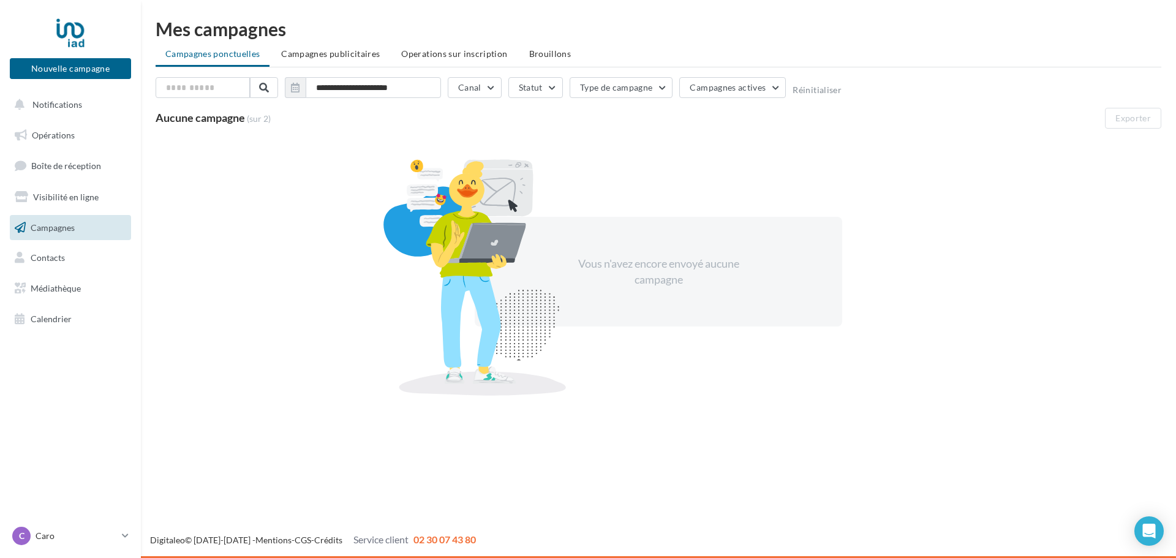
click at [80, 221] on link "Campagnes" at bounding box center [70, 228] width 126 height 26
click at [50, 137] on span "Opérations" at bounding box center [53, 135] width 43 height 10
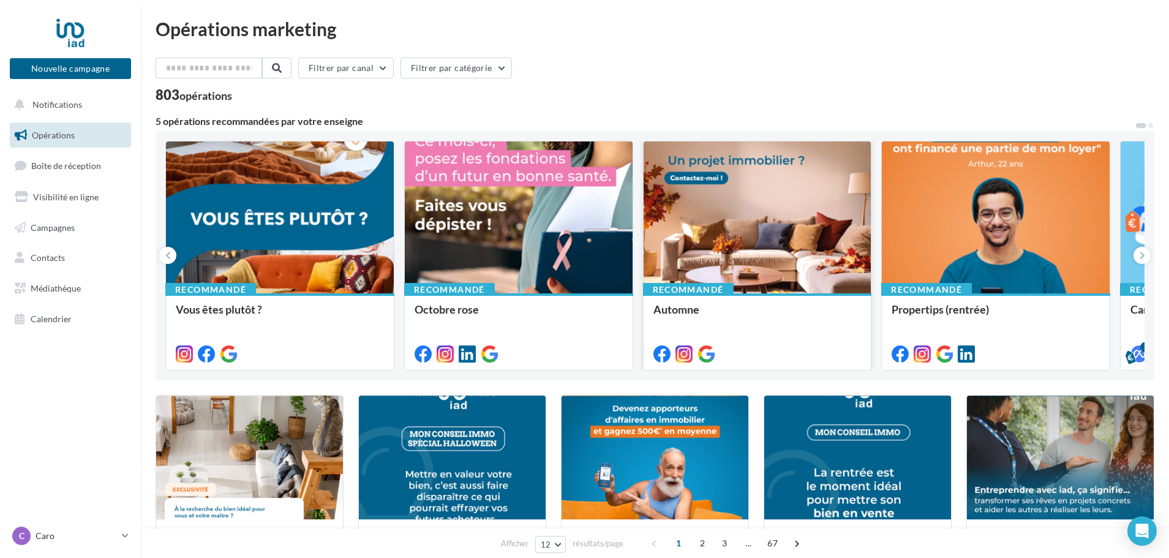
click at [775, 246] on div at bounding box center [758, 217] width 228 height 153
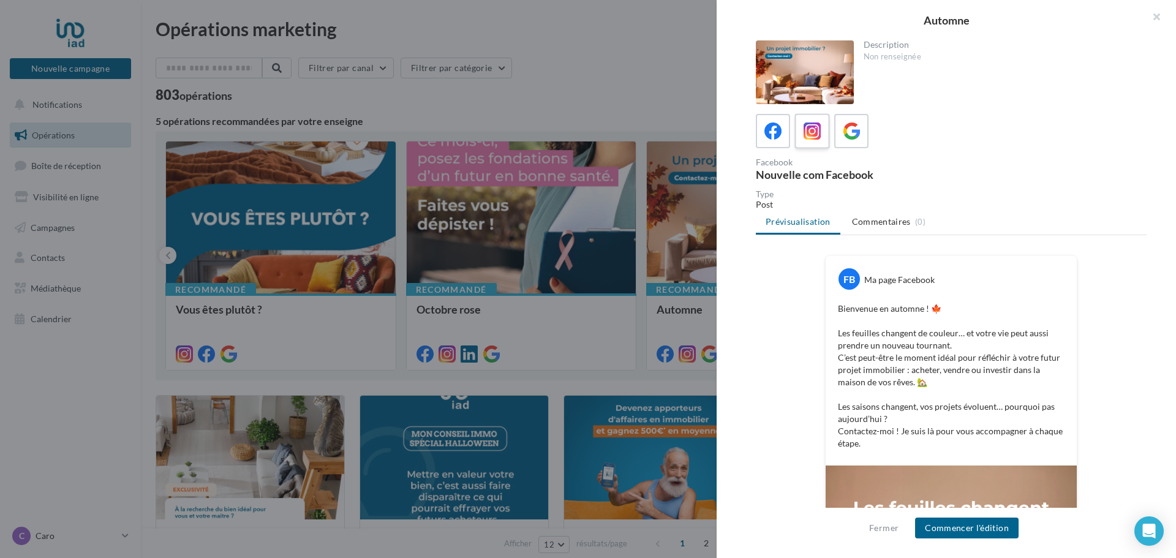
click at [811, 146] on label at bounding box center [811, 130] width 35 height 35
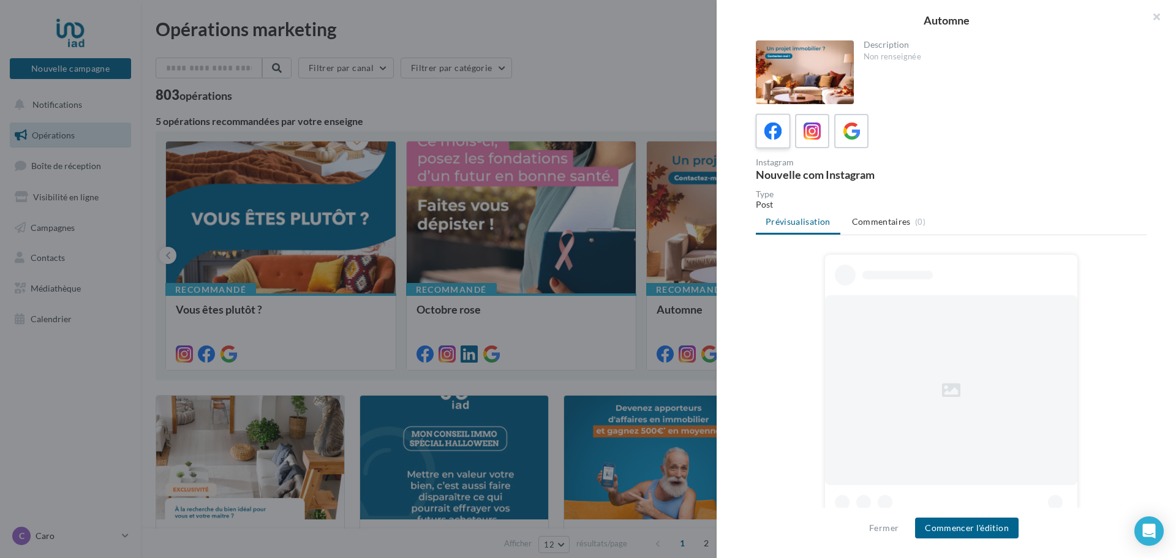
click at [777, 142] on div at bounding box center [773, 131] width 23 height 23
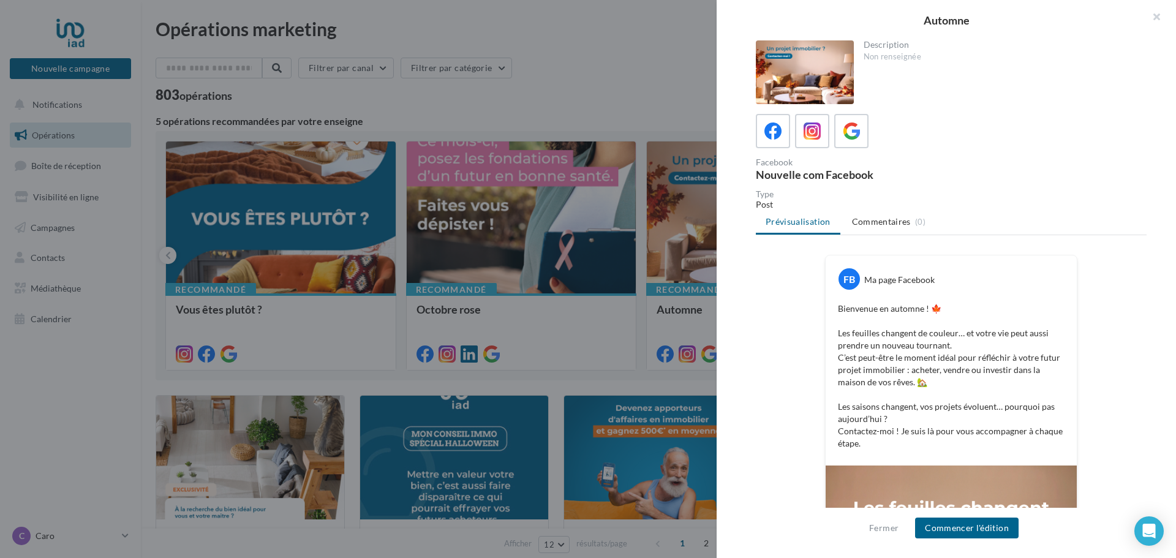
click at [420, 71] on div at bounding box center [588, 279] width 1176 height 558
